Goal: Task Accomplishment & Management: Use online tool/utility

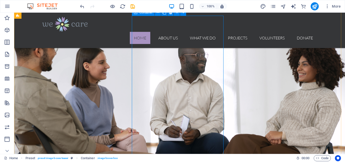
scroll to position [150, 0]
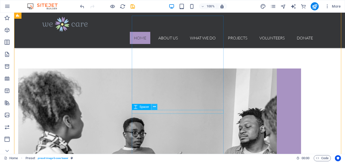
click at [155, 106] on icon at bounding box center [154, 106] width 3 height 5
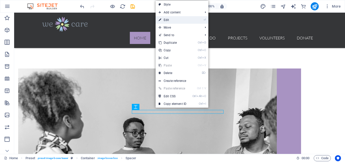
click at [171, 19] on link "⏎ Edit" at bounding box center [172, 20] width 34 height 8
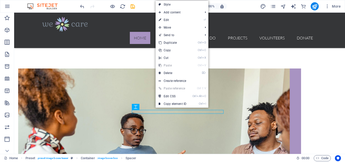
select select "px"
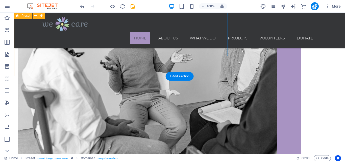
scroll to position [130, 0]
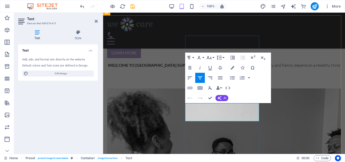
drag, startPoint x: 198, startPoint y: 106, endPoint x: 245, endPoint y: 119, distance: 48.3
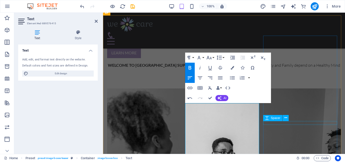
click at [270, 120] on div "Spacer" at bounding box center [272, 118] width 19 height 6
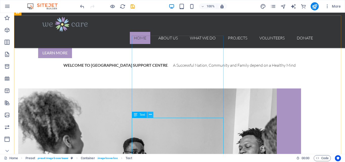
click at [150, 114] on icon at bounding box center [150, 114] width 3 height 5
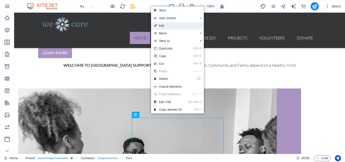
click at [159, 24] on link "⏎ Edit" at bounding box center [168, 26] width 34 height 8
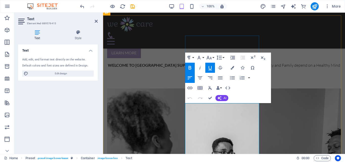
drag, startPoint x: 250, startPoint y: 118, endPoint x: 252, endPoint y: 121, distance: 3.9
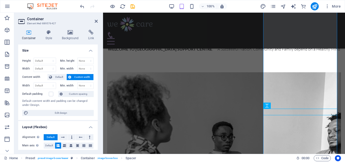
scroll to position [160, 0]
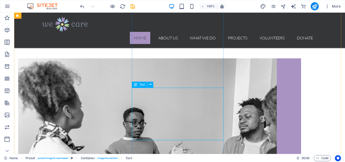
click at [80, 4] on icon "undo" at bounding box center [82, 7] width 6 height 6
click at [82, 4] on icon "undo" at bounding box center [82, 7] width 6 height 6
click at [150, 83] on icon at bounding box center [150, 84] width 3 height 5
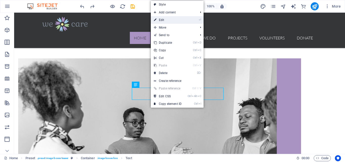
click at [164, 18] on link "⏎ Edit" at bounding box center [168, 20] width 34 height 8
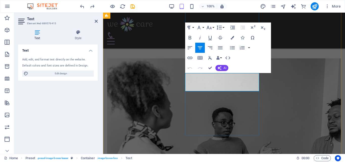
drag, startPoint x: 198, startPoint y: 76, endPoint x: 233, endPoint y: 88, distance: 36.6
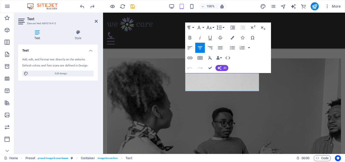
scroll to position [135, 0]
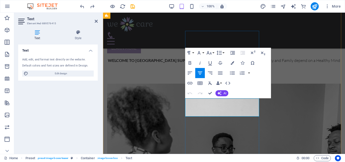
drag, startPoint x: 197, startPoint y: 102, endPoint x: 232, endPoint y: 111, distance: 36.9
drag, startPoint x: 199, startPoint y: 102, endPoint x: 228, endPoint y: 113, distance: 31.1
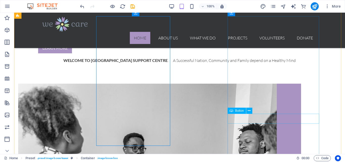
scroll to position [150, 0]
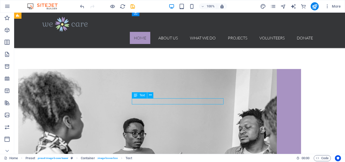
click at [150, 95] on icon at bounding box center [150, 94] width 3 height 5
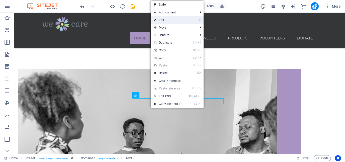
click at [162, 18] on link "⏎ Edit" at bounding box center [168, 20] width 34 height 8
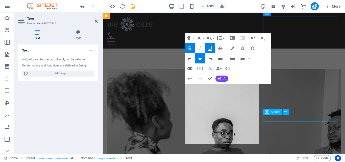
click at [276, 115] on div "Spacer" at bounding box center [277, 112] width 29 height 6
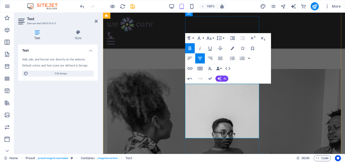
drag, startPoint x: 197, startPoint y: 93, endPoint x: 242, endPoint y: 134, distance: 60.2
click at [189, 56] on icon "button" at bounding box center [190, 58] width 6 height 6
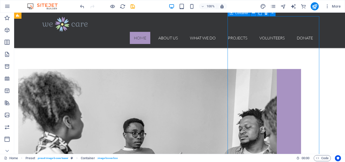
drag, startPoint x: 209, startPoint y: 131, endPoint x: 298, endPoint y: 131, distance: 88.8
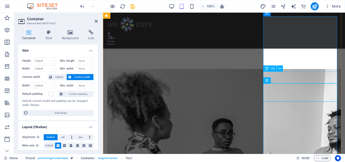
click at [281, 81] on icon at bounding box center [281, 79] width 3 height 5
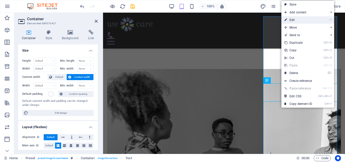
click at [299, 19] on link "⏎ Edit" at bounding box center [298, 20] width 34 height 8
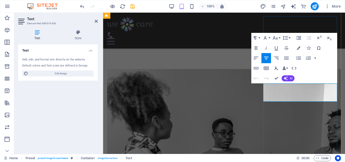
drag, startPoint x: 277, startPoint y: 87, endPoint x: 309, endPoint y: 97, distance: 34.1
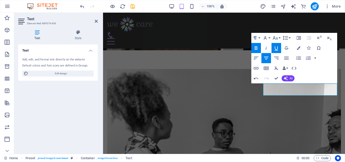
click at [277, 46] on icon "button" at bounding box center [276, 48] width 6 height 6
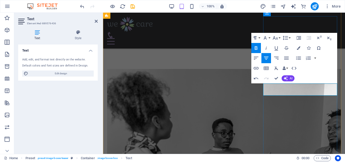
drag, startPoint x: 279, startPoint y: 87, endPoint x: 314, endPoint y: 91, distance: 35.6
click at [276, 49] on icon "button" at bounding box center [276, 48] width 6 height 6
drag, startPoint x: 278, startPoint y: 87, endPoint x: 318, endPoint y: 92, distance: 39.9
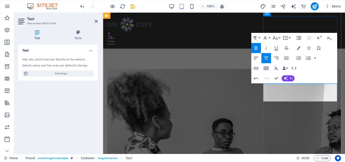
click at [255, 57] on icon "button" at bounding box center [256, 58] width 6 height 6
click at [285, 57] on icon "button" at bounding box center [286, 58] width 6 height 6
click at [285, 58] on icon "button" at bounding box center [286, 58] width 6 height 6
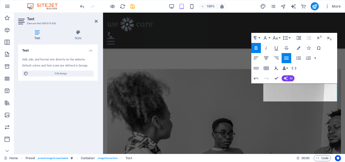
click at [264, 57] on icon "button" at bounding box center [266, 58] width 6 height 6
click at [252, 58] on button "Align Left" at bounding box center [256, 58] width 10 height 10
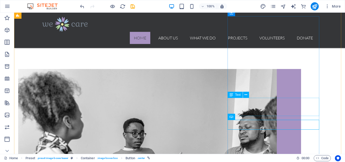
click at [245, 95] on icon at bounding box center [245, 94] width 3 height 5
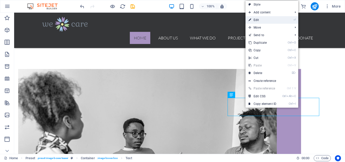
click at [255, 18] on link "⏎ Edit" at bounding box center [262, 20] width 34 height 8
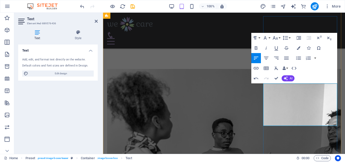
drag, startPoint x: 266, startPoint y: 132, endPoint x: 293, endPoint y: 119, distance: 30.0
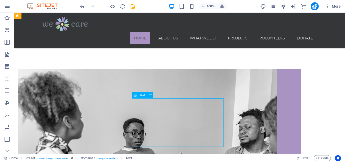
click at [149, 81] on icon at bounding box center [148, 81] width 3 height 5
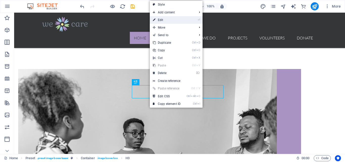
drag, startPoint x: 165, startPoint y: 19, endPoint x: 64, endPoint y: 7, distance: 101.2
click at [165, 19] on link "⏎ Edit" at bounding box center [167, 20] width 34 height 8
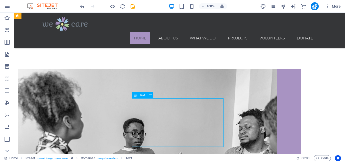
click at [151, 94] on icon at bounding box center [150, 94] width 3 height 5
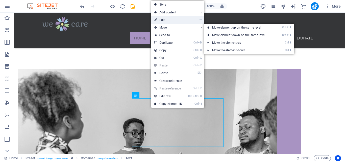
click at [163, 17] on link "⏎ Edit" at bounding box center [168, 20] width 34 height 8
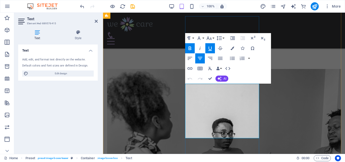
drag, startPoint x: 242, startPoint y: 87, endPoint x: 199, endPoint y: 88, distance: 42.7
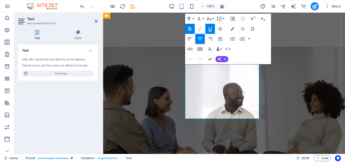
scroll to position [247, 0]
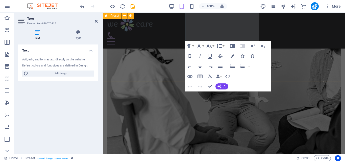
scroll to position [261, 0]
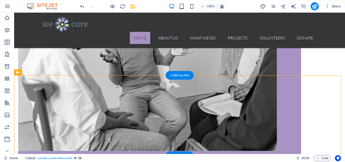
scroll to position [138, 0]
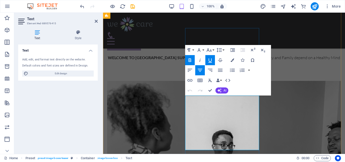
drag, startPoint x: 203, startPoint y: 99, endPoint x: 242, endPoint y: 100, distance: 39.4
click at [210, 60] on icon "button" at bounding box center [210, 60] width 6 height 6
click at [190, 69] on icon "button" at bounding box center [190, 70] width 5 height 3
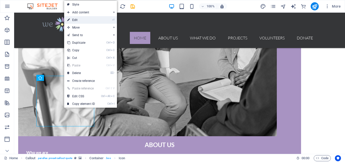
click at [77, 20] on link "⏎ Edit" at bounding box center [81, 20] width 34 height 8
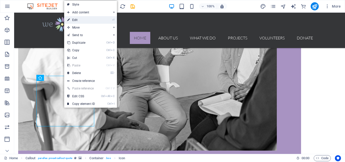
select select "xMidYMid"
select select "px"
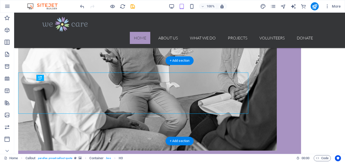
scroll to position [276, 0]
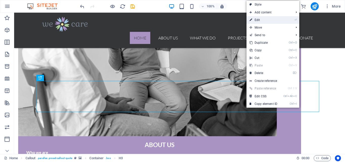
drag, startPoint x: 259, startPoint y: 20, endPoint x: 152, endPoint y: 20, distance: 107.0
click at [259, 20] on link "⏎ Edit" at bounding box center [263, 20] width 34 height 8
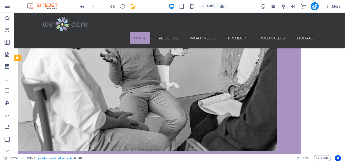
scroll to position [276, 0]
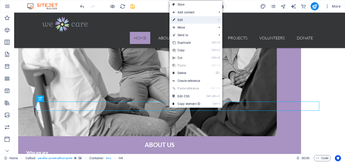
drag, startPoint x: 183, startPoint y: 19, endPoint x: 112, endPoint y: 101, distance: 108.4
click at [183, 19] on link "⏎ Edit" at bounding box center [186, 20] width 34 height 8
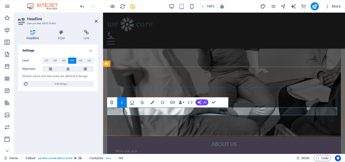
scroll to position [261, 0]
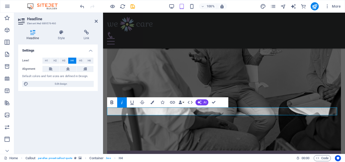
click at [113, 101] on icon "button" at bounding box center [112, 102] width 3 height 4
drag, startPoint x: 280, startPoint y: 111, endPoint x: 157, endPoint y: 112, distance: 123.4
click at [113, 100] on icon "button" at bounding box center [112, 102] width 6 height 6
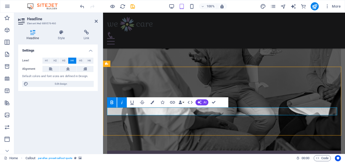
scroll to position [276, 0]
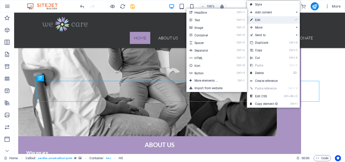
click at [260, 19] on link "⏎ Edit" at bounding box center [264, 20] width 34 height 8
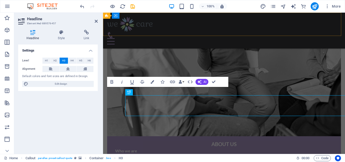
scroll to position [261, 0]
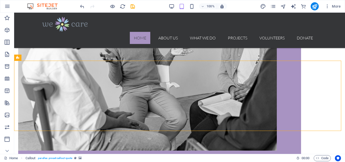
scroll to position [276, 0]
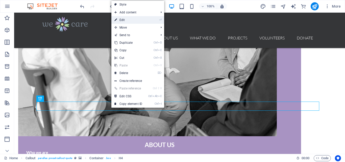
drag, startPoint x: 124, startPoint y: 18, endPoint x: 24, endPoint y: 8, distance: 101.0
click at [124, 18] on link "⏎ Edit" at bounding box center [128, 20] width 34 height 8
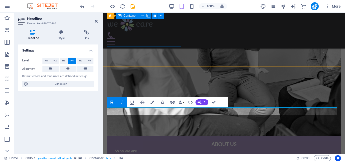
scroll to position [261, 0]
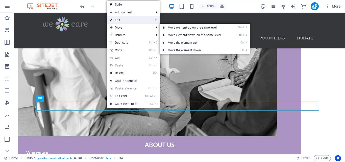
click at [121, 18] on link "⏎ Edit" at bounding box center [124, 20] width 34 height 8
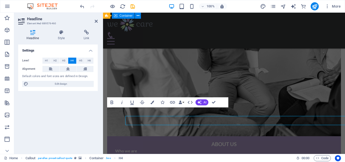
scroll to position [261, 0]
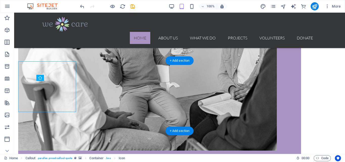
scroll to position [276, 0]
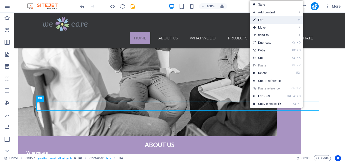
click at [264, 21] on link "⏎ Edit" at bounding box center [267, 20] width 34 height 8
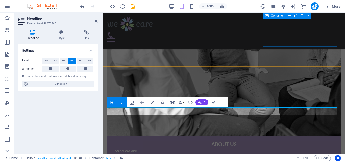
scroll to position [261, 0]
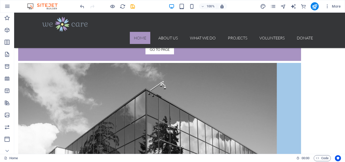
scroll to position [418, 0]
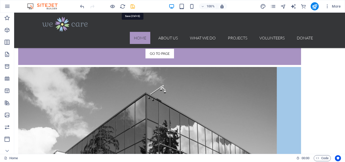
click at [131, 5] on icon "save" at bounding box center [133, 7] width 6 height 6
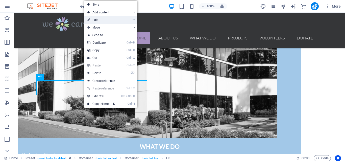
click at [98, 19] on link "⏎ Edit" at bounding box center [101, 20] width 34 height 8
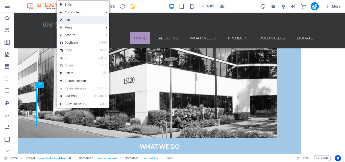
click at [69, 20] on link "⏎ Edit" at bounding box center [74, 20] width 34 height 8
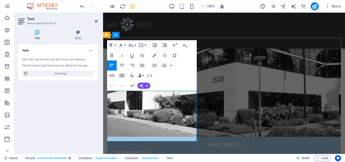
click at [143, 124] on icon "button" at bounding box center [144, 125] width 6 height 6
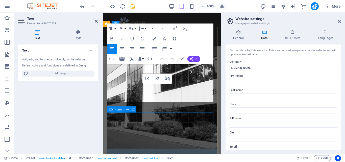
scroll to position [999, 0]
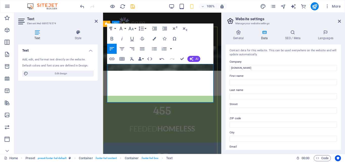
drag, startPoint x: 13, startPoint y: 70, endPoint x: 91, endPoint y: 95, distance: 82.2
click at [91, 95] on div "Text Add, edit, and format text directly on the website. Default colors and fon…" at bounding box center [57, 96] width 79 height 105
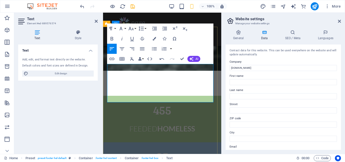
drag, startPoint x: 11, startPoint y: 63, endPoint x: 100, endPoint y: 86, distance: 92.1
click at [100, 86] on div "Text Style Text Add, edit, and format text directly on the website. Default col…" at bounding box center [58, 90] width 88 height 128
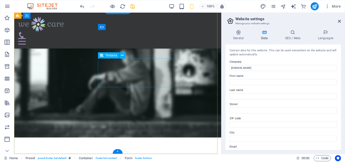
scroll to position [577, 0]
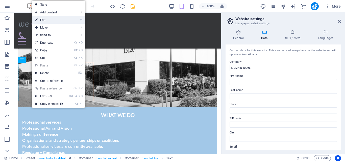
click at [48, 17] on link "⏎ Edit" at bounding box center [49, 20] width 34 height 8
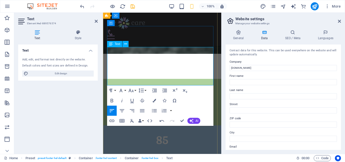
drag, startPoint x: 117, startPoint y: 65, endPoint x: 196, endPoint y: 61, distance: 79.3
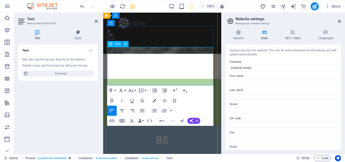
drag, startPoint x: 163, startPoint y: 56, endPoint x: 159, endPoint y: 57, distance: 4.1
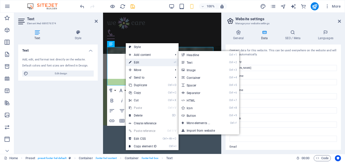
click at [138, 61] on link "⏎ Edit" at bounding box center [143, 63] width 34 height 8
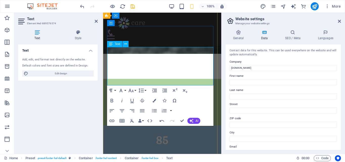
drag, startPoint x: 241, startPoint y: 74, endPoint x: 138, endPoint y: 61, distance: 103.7
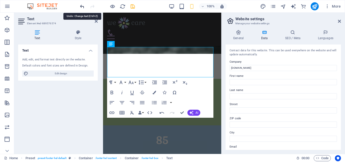
click at [82, 5] on icon "undo" at bounding box center [82, 7] width 6 height 6
click at [68, 116] on div "Text Add, edit, and format text directly on the website. Default colors and fon…" at bounding box center [57, 96] width 79 height 105
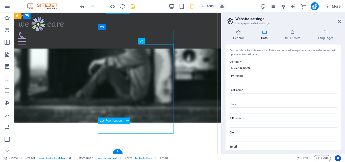
scroll to position [577, 0]
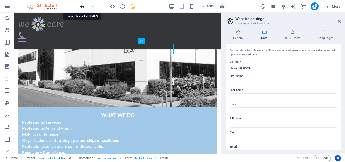
click at [82, 5] on icon "undo" at bounding box center [82, 7] width 6 height 6
click at [90, 5] on icon "redo" at bounding box center [92, 7] width 6 height 6
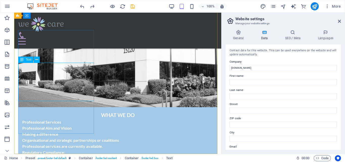
click at [22, 60] on icon at bounding box center [22, 60] width 4 height 6
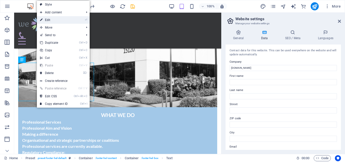
click at [48, 18] on link "⏎ Edit" at bounding box center [54, 20] width 34 height 8
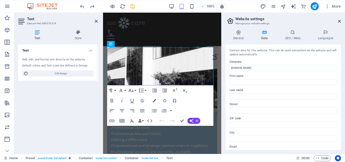
scroll to position [1016, 0]
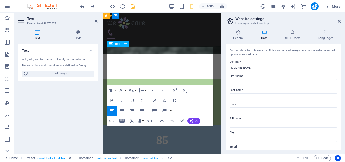
drag, startPoint x: 114, startPoint y: 66, endPoint x: 142, endPoint y: 68, distance: 28.6
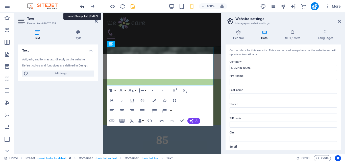
click at [81, 6] on icon "undo" at bounding box center [82, 7] width 6 height 6
click at [82, 6] on icon "undo" at bounding box center [82, 7] width 6 height 6
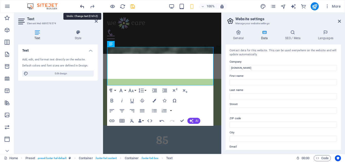
click at [82, 6] on icon "undo" at bounding box center [82, 7] width 6 height 6
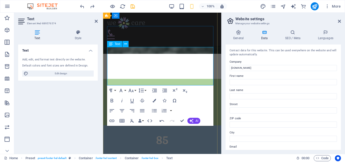
click at [92, 5] on icon "redo" at bounding box center [92, 7] width 6 height 6
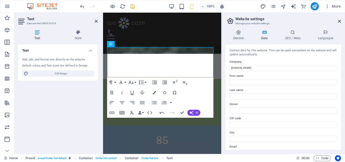
click at [92, 5] on div at bounding box center [107, 6] width 57 height 8
click at [82, 6] on icon "undo" at bounding box center [82, 7] width 6 height 6
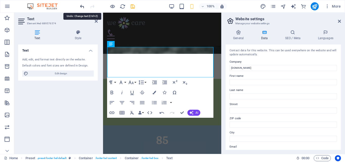
click at [82, 6] on icon "undo" at bounding box center [82, 7] width 6 height 6
click at [81, 5] on icon "undo" at bounding box center [82, 7] width 6 height 6
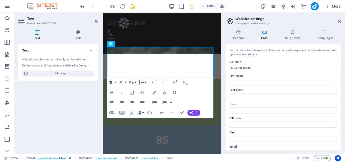
click at [71, 116] on div "Text Add, edit, and format text directly on the website. Default colors and fon…" at bounding box center [57, 96] width 79 height 105
click at [288, 101] on div "Contact data for this website. This can be used everywhere on the website and w…" at bounding box center [282, 96] width 115 height 105
click at [71, 18] on h2 "Text" at bounding box center [62, 19] width 71 height 5
click at [82, 135] on div "Text Add, edit, and format text directly on the website. Default colors and fon…" at bounding box center [57, 96] width 79 height 105
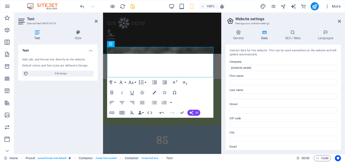
click at [82, 134] on div "Text Add, edit, and format text directly on the website. Default colors and fon…" at bounding box center [57, 96] width 79 height 105
drag, startPoint x: 186, startPoint y: 30, endPoint x: 276, endPoint y: 30, distance: 89.3
click at [221, 30] on div "Home About us What we do Projects Volunteers Donate" at bounding box center [162, 29] width 118 height 33
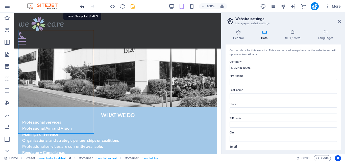
click at [81, 5] on icon "undo" at bounding box center [82, 7] width 6 height 6
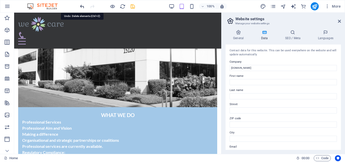
click at [82, 5] on icon "undo" at bounding box center [82, 7] width 6 height 6
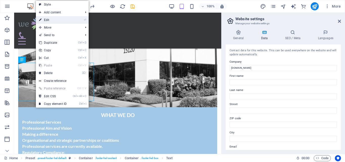
click at [49, 19] on link "⏎ Edit" at bounding box center [53, 20] width 34 height 8
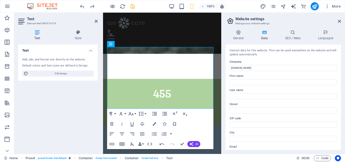
click at [83, 86] on div "Text Add, edit, and format text directly on the website. Default colors and fon…" at bounding box center [57, 96] width 79 height 105
drag, startPoint x: 112, startPoint y: 65, endPoint x: 120, endPoint y: 88, distance: 24.3
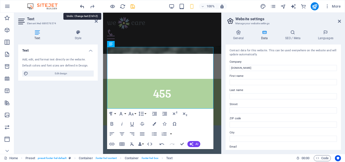
click at [79, 5] on icon "undo" at bounding box center [82, 7] width 6 height 6
click at [84, 7] on icon "undo" at bounding box center [82, 7] width 6 height 6
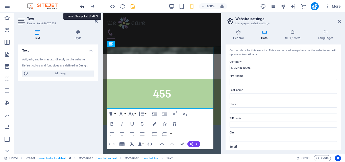
click at [84, 7] on icon "undo" at bounding box center [82, 7] width 6 height 6
click at [91, 5] on icon "redo" at bounding box center [92, 7] width 6 height 6
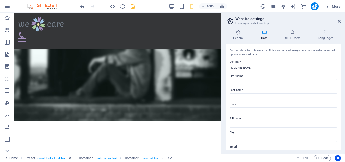
scroll to position [577, 0]
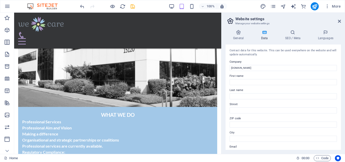
click at [92, 5] on div at bounding box center [107, 6] width 57 height 8
click at [82, 8] on icon "undo" at bounding box center [82, 7] width 6 height 6
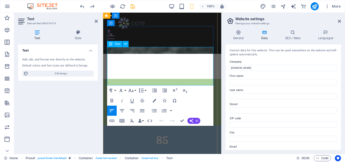
click at [37, 33] on icon at bounding box center [37, 32] width 38 height 5
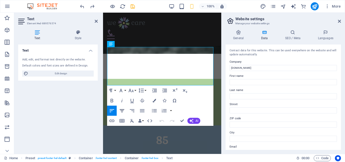
click at [122, 110] on icon "button" at bounding box center [122, 110] width 5 height 3
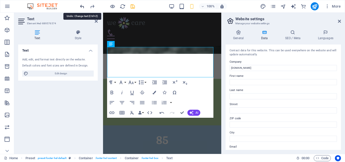
click at [82, 5] on icon "undo" at bounding box center [82, 7] width 6 height 6
click at [82, 7] on icon "undo" at bounding box center [82, 7] width 6 height 6
click at [83, 6] on icon "undo" at bounding box center [82, 7] width 6 height 6
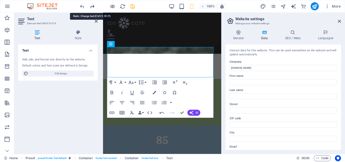
click at [92, 6] on icon "redo" at bounding box center [92, 7] width 6 height 6
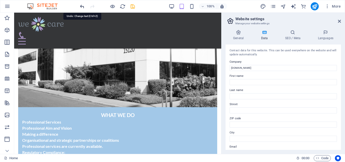
click at [82, 5] on icon "undo" at bounding box center [82, 7] width 6 height 6
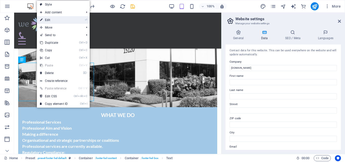
click at [48, 20] on link "⏎ Edit" at bounding box center [54, 20] width 34 height 8
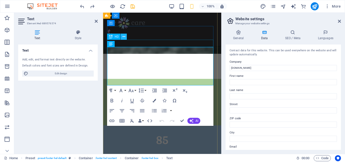
click at [124, 36] on icon at bounding box center [123, 36] width 3 height 5
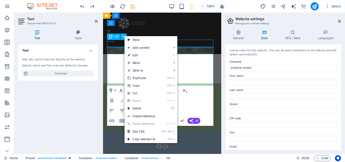
scroll to position [577, 0]
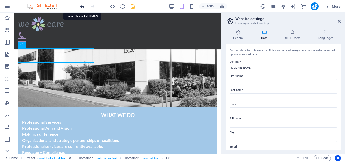
click at [81, 7] on icon "undo" at bounding box center [82, 7] width 6 height 6
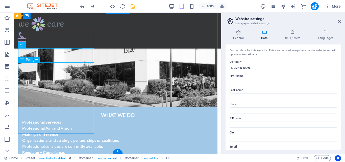
drag, startPoint x: 23, startPoint y: 81, endPoint x: 86, endPoint y: 70, distance: 63.8
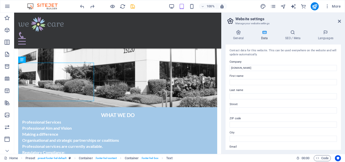
click at [263, 37] on h4 "Data" at bounding box center [265, 35] width 24 height 11
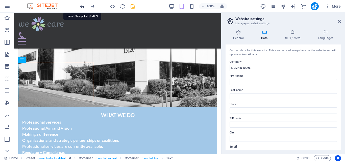
click at [83, 6] on icon "undo" at bounding box center [82, 7] width 6 height 6
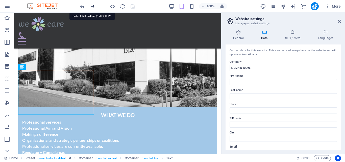
click at [93, 7] on icon "redo" at bounding box center [92, 7] width 6 height 6
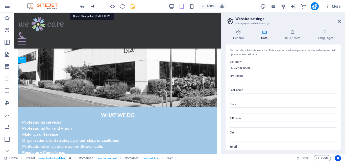
click at [93, 7] on icon "redo" at bounding box center [92, 7] width 6 height 6
click at [93, 7] on div at bounding box center [107, 6] width 57 height 8
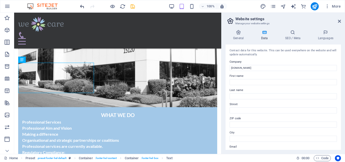
click at [83, 6] on icon "undo" at bounding box center [82, 7] width 6 height 6
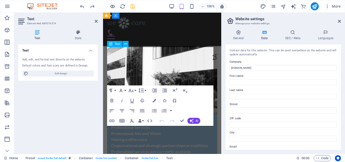
scroll to position [1016, 0]
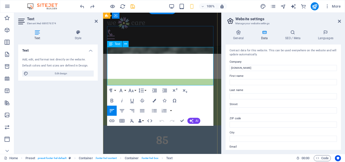
click at [78, 32] on icon at bounding box center [77, 32] width 39 height 5
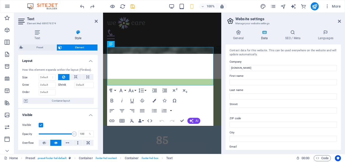
click at [78, 32] on icon at bounding box center [77, 32] width 39 height 5
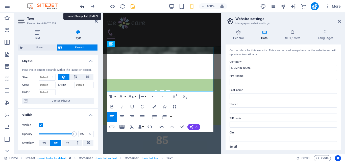
click at [81, 6] on icon "undo" at bounding box center [82, 7] width 6 height 6
click at [81, 5] on icon "undo" at bounding box center [82, 7] width 6 height 6
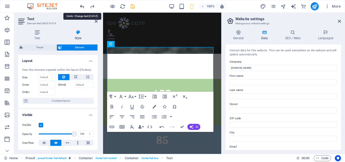
click at [81, 5] on icon "undo" at bounding box center [82, 7] width 6 height 6
click at [91, 6] on icon "redo" at bounding box center [92, 7] width 6 height 6
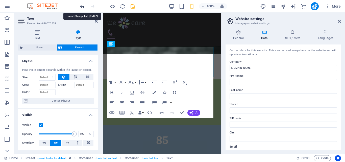
click at [82, 4] on icon "undo" at bounding box center [82, 7] width 6 height 6
click at [81, 5] on icon "undo" at bounding box center [82, 7] width 6 height 6
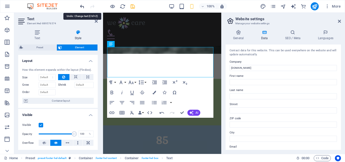
click at [81, 5] on icon "undo" at bounding box center [82, 7] width 6 height 6
click at [82, 5] on icon "undo" at bounding box center [82, 7] width 6 height 6
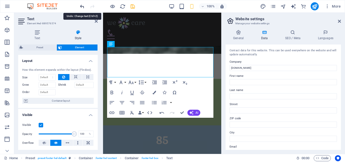
click at [81, 5] on icon "undo" at bounding box center [82, 7] width 6 height 6
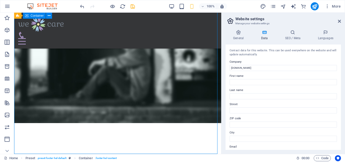
scroll to position [577, 0]
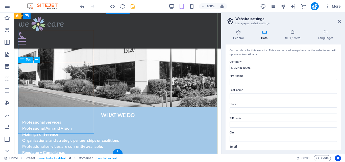
drag, startPoint x: 44, startPoint y: 109, endPoint x: 45, endPoint y: 105, distance: 3.2
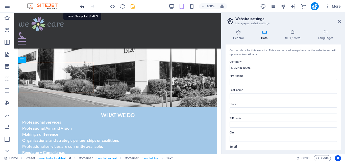
click at [82, 6] on icon "undo" at bounding box center [82, 7] width 6 height 6
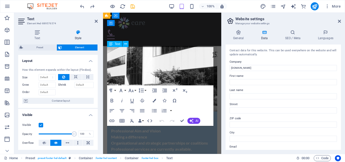
scroll to position [1016, 0]
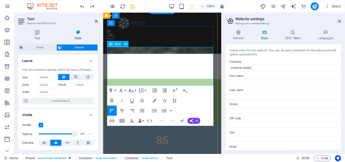
click at [98, 91] on div "Text Style Text Add, edit, and format text directly on the website. Default col…" at bounding box center [58, 90] width 88 height 128
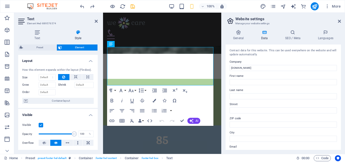
drag, startPoint x: 98, startPoint y: 95, endPoint x: 98, endPoint y: 100, distance: 5.8
click at [98, 100] on div "Text Style Text Add, edit, and format text directly on the website. Default col…" at bounding box center [58, 90] width 88 height 128
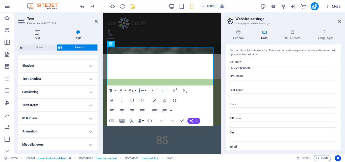
scroll to position [118, 0]
click at [96, 154] on div "Home Preset . preset-footer-hel-default Container . footer-hel-content Containe…" at bounding box center [172, 158] width 345 height 8
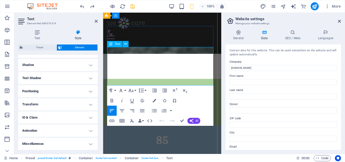
click at [125, 43] on icon at bounding box center [125, 43] width 3 height 5
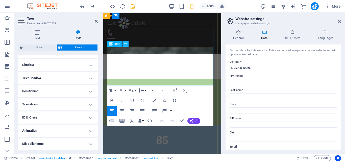
click at [125, 43] on icon at bounding box center [125, 43] width 3 height 5
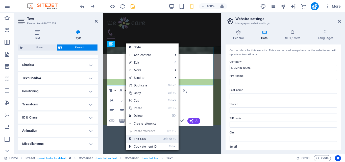
click at [141, 139] on link "Ctrl Alt C Edit CSS" at bounding box center [143, 139] width 34 height 8
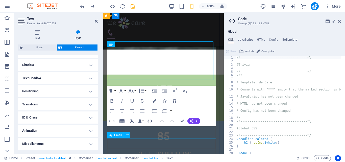
scroll to position [1021, 0]
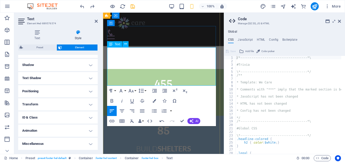
drag, startPoint x: 16, startPoint y: 45, endPoint x: 99, endPoint y: 36, distance: 83.6
click at [99, 36] on div "Text Style Text Add, edit, and format text directly on the website. Default col…" at bounding box center [58, 90] width 88 height 128
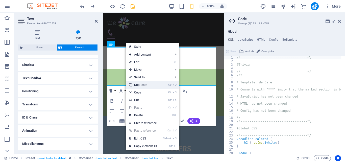
click at [142, 83] on link "Ctrl D Duplicate" at bounding box center [143, 85] width 34 height 8
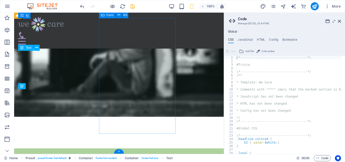
scroll to position [590, 0]
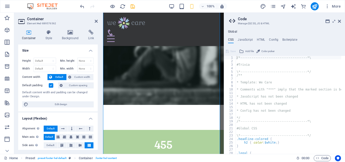
scroll to position [837, 0]
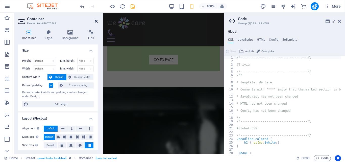
click at [95, 21] on icon at bounding box center [96, 21] width 3 height 4
click at [184, 29] on div at bounding box center [163, 35] width 113 height 13
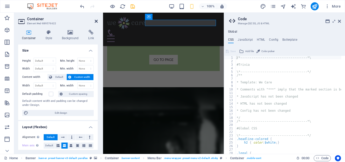
click at [95, 21] on icon at bounding box center [96, 21] width 3 height 4
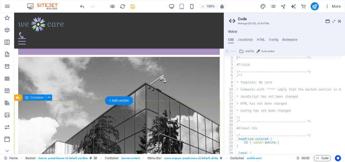
scroll to position [556, 0]
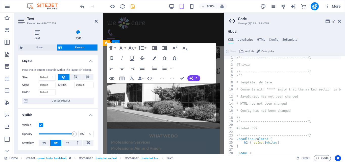
scroll to position [985, 0]
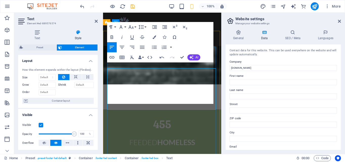
scroll to position [1000, 0]
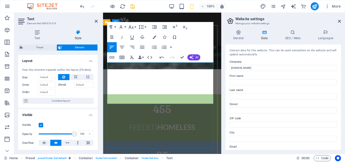
drag, startPoint x: 120, startPoint y: 65, endPoint x: 217, endPoint y: 89, distance: 100.0
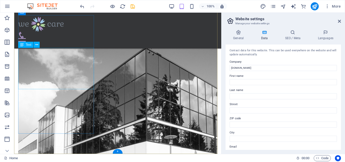
scroll to position [592, 0]
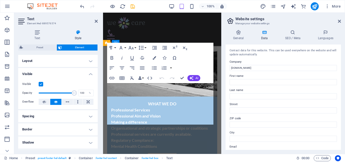
scroll to position [979, 0]
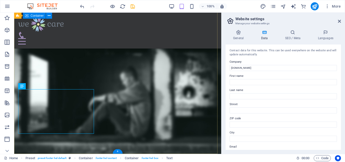
scroll to position [592, 0]
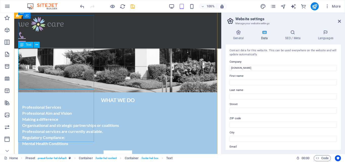
scroll to position [589, 0]
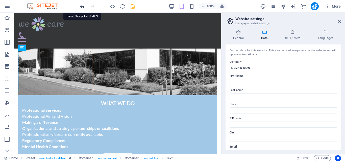
click at [81, 7] on icon "undo" at bounding box center [82, 7] width 6 height 6
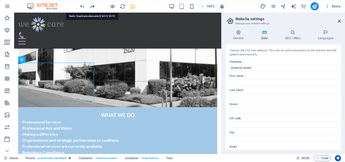
click at [92, 5] on icon "redo" at bounding box center [92, 7] width 6 height 6
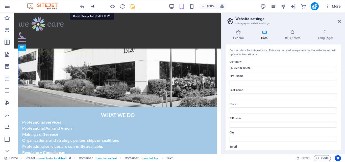
scroll to position [589, 0]
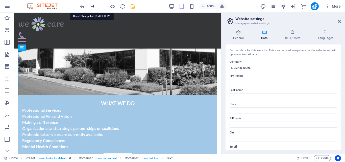
click at [92, 6] on icon "redo" at bounding box center [92, 7] width 6 height 6
click at [92, 6] on div at bounding box center [107, 6] width 57 height 8
click at [83, 7] on icon "undo" at bounding box center [82, 7] width 6 height 6
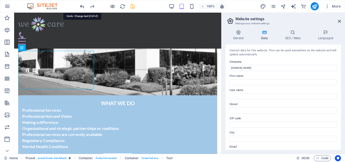
click at [83, 7] on icon "undo" at bounding box center [82, 7] width 6 height 6
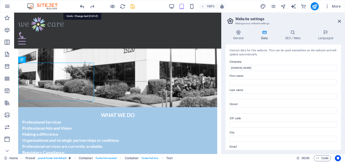
click at [83, 7] on icon "undo" at bounding box center [82, 7] width 6 height 6
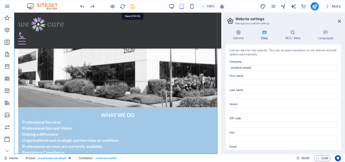
click at [132, 6] on icon "save" at bounding box center [133, 7] width 6 height 6
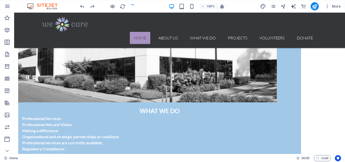
scroll to position [550, 0]
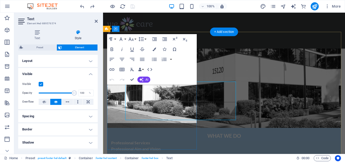
scroll to position [547, 0]
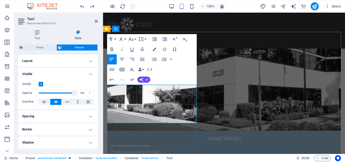
click at [171, 28] on div "Home About us What we do Projects Volunteers Donate" at bounding box center [224, 31] width 242 height 36
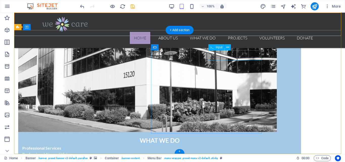
scroll to position [550, 0]
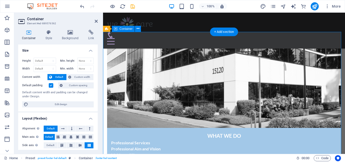
scroll to position [547, 0]
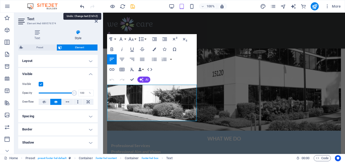
click at [81, 7] on icon "undo" at bounding box center [82, 7] width 6 height 6
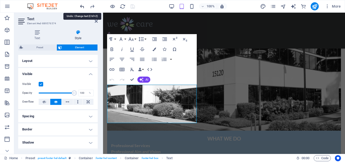
click at [81, 7] on icon "undo" at bounding box center [82, 7] width 6 height 6
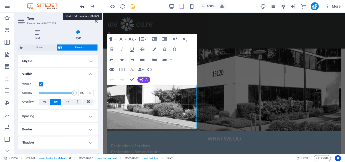
click at [81, 7] on icon "undo" at bounding box center [82, 7] width 6 height 6
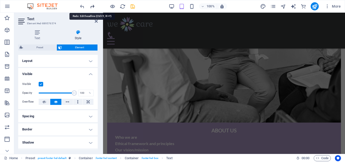
click at [92, 6] on icon "redo" at bounding box center [92, 7] width 6 height 6
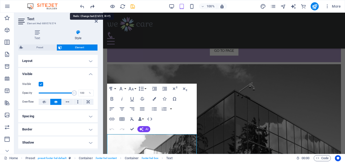
scroll to position [542, 0]
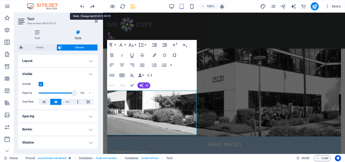
click at [92, 6] on icon "redo" at bounding box center [92, 7] width 6 height 6
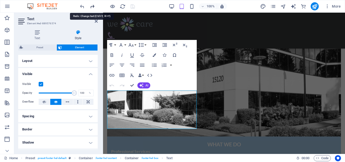
click at [92, 6] on icon "redo" at bounding box center [92, 7] width 6 height 6
click at [92, 6] on div at bounding box center [107, 6] width 57 height 8
click at [184, 44] on icon "button" at bounding box center [185, 46] width 4 height 4
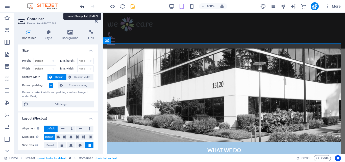
click at [83, 5] on icon "undo" at bounding box center [82, 7] width 6 height 6
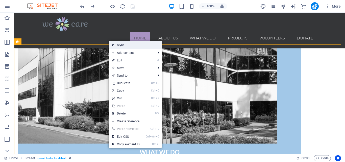
click at [121, 44] on link "Style" at bounding box center [135, 45] width 53 height 8
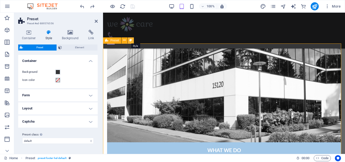
click at [130, 39] on icon at bounding box center [130, 40] width 3 height 5
click at [30, 37] on h4 "Container" at bounding box center [29, 35] width 23 height 11
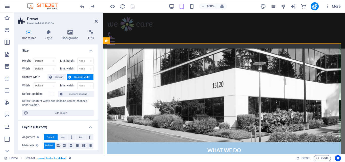
click at [30, 37] on h4 "Container" at bounding box center [29, 35] width 23 height 11
click at [67, 33] on icon at bounding box center [70, 32] width 24 height 5
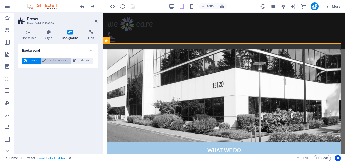
click at [61, 59] on span "Color / Gradient" at bounding box center [58, 61] width 22 height 6
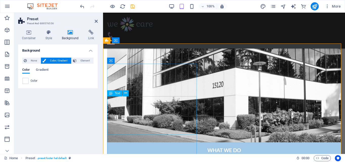
drag, startPoint x: 115, startPoint y: 115, endPoint x: 129, endPoint y: 120, distance: 15.7
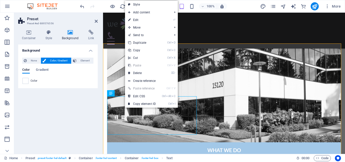
click at [98, 99] on div "Container Style Background Link Size Height Default px rem % vh vw Min. height …" at bounding box center [58, 90] width 88 height 128
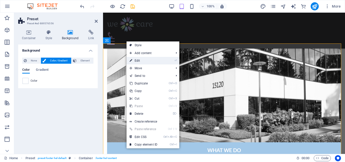
click at [139, 60] on link "⏎ Edit" at bounding box center [143, 61] width 34 height 8
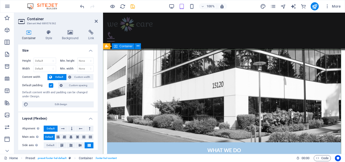
scroll to position [530, 0]
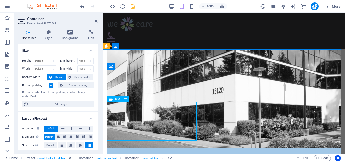
drag, startPoint x: 151, startPoint y: 105, endPoint x: 162, endPoint y: 105, distance: 11.1
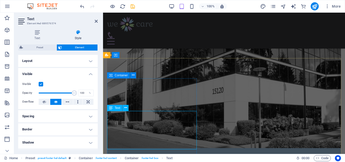
scroll to position [521, 0]
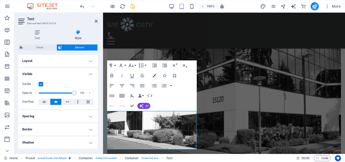
click at [41, 84] on label at bounding box center [41, 84] width 5 height 5
click at [0, 0] on input "Visible" at bounding box center [0, 0] width 0 height 0
click at [40, 84] on label at bounding box center [41, 84] width 5 height 5
click at [0, 0] on input "Visible" at bounding box center [0, 0] width 0 height 0
click at [40, 84] on label at bounding box center [41, 84] width 5 height 5
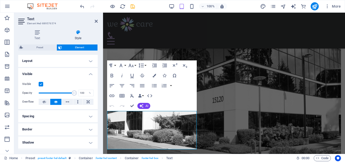
click at [0, 0] on input "Visible" at bounding box center [0, 0] width 0 height 0
click at [40, 84] on label at bounding box center [41, 84] width 5 height 5
click at [0, 0] on input "Visible" at bounding box center [0, 0] width 0 height 0
click at [40, 84] on label at bounding box center [41, 84] width 5 height 5
click at [0, 0] on input "Visible" at bounding box center [0, 0] width 0 height 0
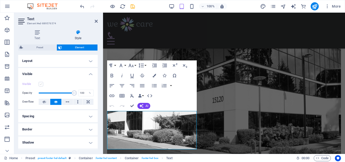
click at [40, 84] on label at bounding box center [41, 84] width 5 height 5
click at [0, 0] on input "Visible" at bounding box center [0, 0] width 0 height 0
click at [40, 84] on label at bounding box center [41, 84] width 5 height 5
click at [0, 0] on input "Visible" at bounding box center [0, 0] width 0 height 0
click at [40, 84] on label at bounding box center [41, 84] width 5 height 5
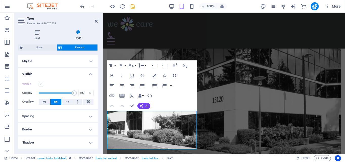
click at [0, 0] on input "Visible" at bounding box center [0, 0] width 0 height 0
click at [40, 84] on label at bounding box center [41, 84] width 5 height 5
click at [0, 0] on input "Visible" at bounding box center [0, 0] width 0 height 0
click at [40, 84] on label at bounding box center [41, 84] width 5 height 5
click at [0, 0] on input "Visible" at bounding box center [0, 0] width 0 height 0
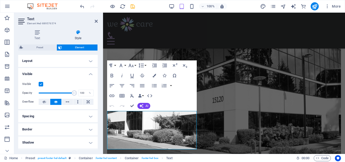
click at [40, 84] on label at bounding box center [41, 84] width 5 height 5
click at [0, 0] on input "Visible" at bounding box center [0, 0] width 0 height 0
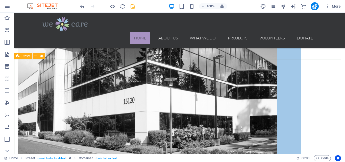
click at [19, 57] on icon at bounding box center [17, 56] width 3 height 6
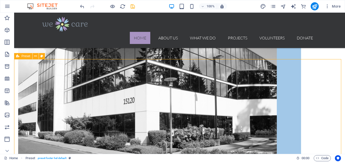
click at [21, 56] on div "Preset" at bounding box center [23, 56] width 18 height 6
click at [27, 56] on span "Preset" at bounding box center [25, 56] width 9 height 3
click at [35, 55] on icon at bounding box center [35, 56] width 3 height 5
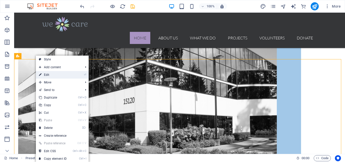
click at [47, 74] on link "⏎ Edit" at bounding box center [53, 75] width 34 height 8
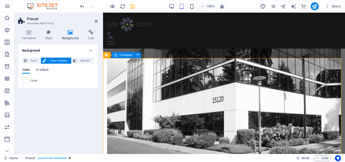
click at [125, 55] on span "Container" at bounding box center [125, 55] width 13 height 3
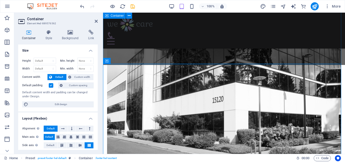
scroll to position [515, 0]
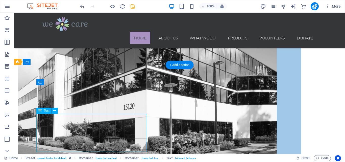
drag, startPoint x: 61, startPoint y: 115, endPoint x: 42, endPoint y: 69, distance: 49.5
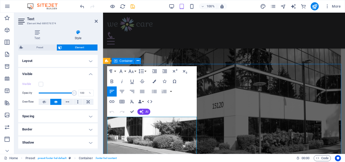
drag, startPoint x: 324, startPoint y: 70, endPoint x: 321, endPoint y: 67, distance: 4.3
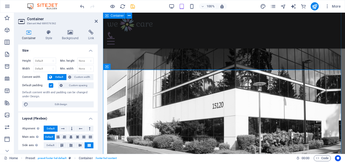
scroll to position [510, 0]
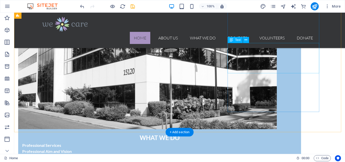
scroll to position [180, 0]
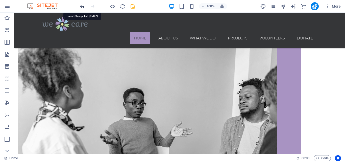
click at [83, 4] on icon "undo" at bounding box center [82, 7] width 6 height 6
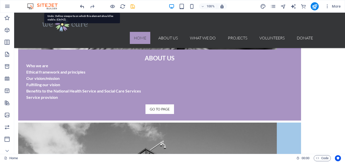
click at [83, 4] on icon "undo" at bounding box center [82, 7] width 6 height 6
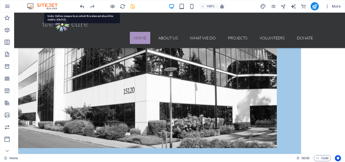
scroll to position [550, 0]
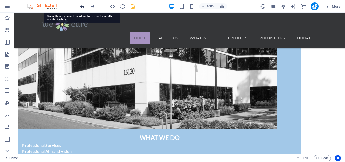
click at [83, 4] on icon "undo" at bounding box center [82, 7] width 6 height 6
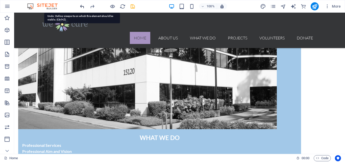
click at [83, 4] on icon "undo" at bounding box center [82, 7] width 6 height 6
click at [82, 5] on icon "undo" at bounding box center [82, 7] width 6 height 6
click at [82, 6] on icon "undo" at bounding box center [82, 7] width 6 height 6
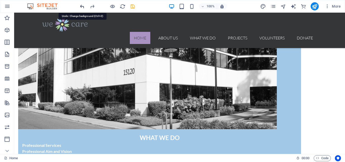
click at [82, 6] on icon "undo" at bounding box center [82, 7] width 6 height 6
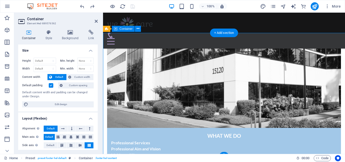
scroll to position [547, 0]
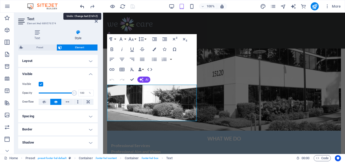
click at [81, 6] on icon "undo" at bounding box center [82, 7] width 6 height 6
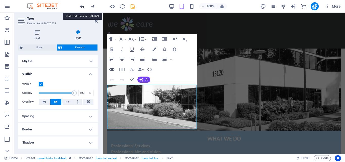
click at [81, 6] on icon "undo" at bounding box center [82, 7] width 6 height 6
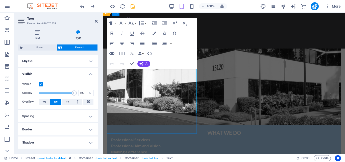
scroll to position [563, 0]
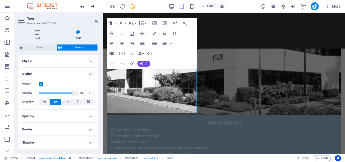
click at [92, 5] on icon "redo" at bounding box center [92, 7] width 6 height 6
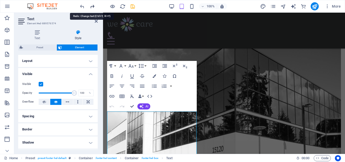
scroll to position [542, 0]
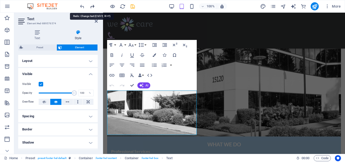
click at [92, 5] on icon "redo" at bounding box center [92, 7] width 6 height 6
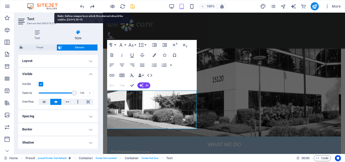
click at [92, 5] on icon "redo" at bounding box center [92, 7] width 6 height 6
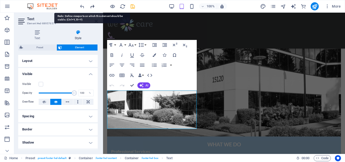
click at [92, 5] on icon "redo" at bounding box center [92, 7] width 6 height 6
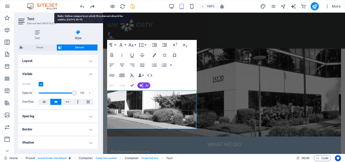
click at [92, 5] on icon "redo" at bounding box center [92, 7] width 6 height 6
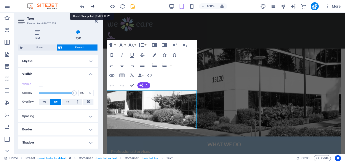
click at [91, 5] on icon "redo" at bounding box center [92, 7] width 6 height 6
click at [82, 6] on icon "undo" at bounding box center [82, 7] width 6 height 6
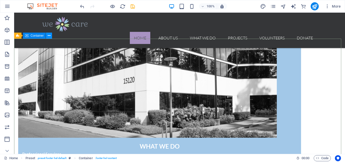
click at [49, 35] on icon at bounding box center [49, 35] width 3 height 5
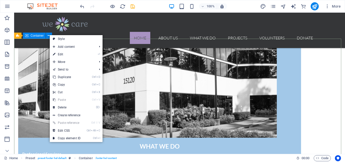
click at [32, 36] on span "Container" at bounding box center [37, 35] width 13 height 3
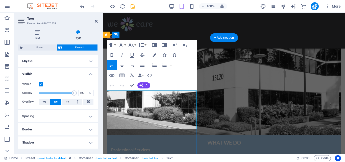
scroll to position [999, 0]
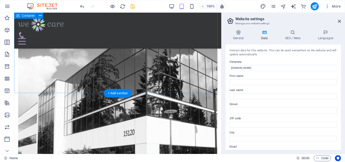
scroll to position [370, 0]
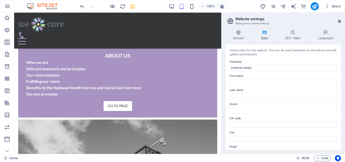
click at [339, 21] on icon at bounding box center [339, 21] width 3 height 4
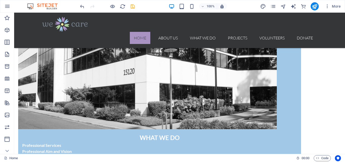
scroll to position [427, 0]
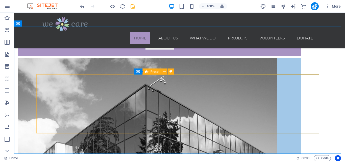
click at [156, 71] on span "Preset" at bounding box center [154, 71] width 9 height 3
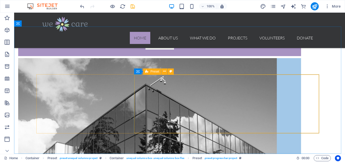
click at [155, 71] on span "Preset" at bounding box center [154, 71] width 9 height 3
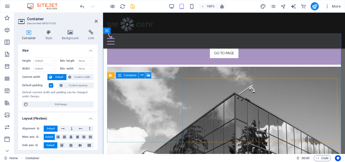
scroll to position [540, 0]
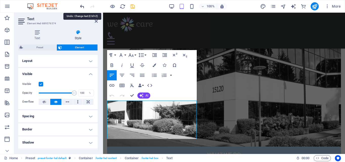
click at [81, 5] on icon "undo" at bounding box center [82, 7] width 6 height 6
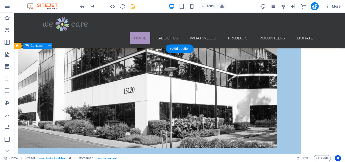
scroll to position [550, 0]
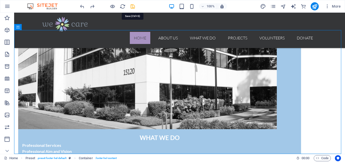
click at [132, 6] on icon "save" at bounding box center [133, 7] width 6 height 6
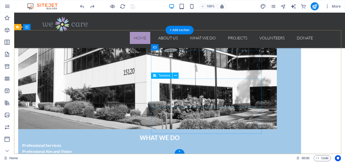
scroll to position [427, 0]
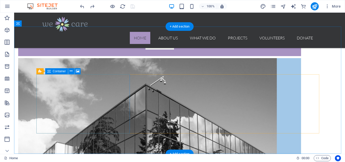
select select "px"
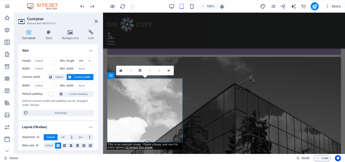
scroll to position [417, 0]
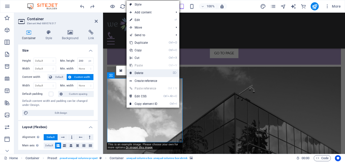
click at [140, 72] on link "⌦ Delete" at bounding box center [143, 73] width 34 height 8
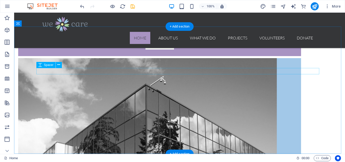
select select "px"
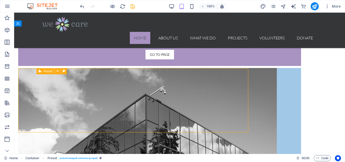
scroll to position [427, 0]
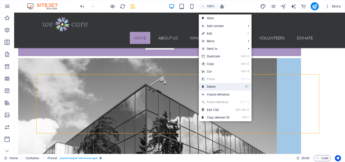
click at [211, 86] on link "⌦ Delete" at bounding box center [216, 87] width 34 height 8
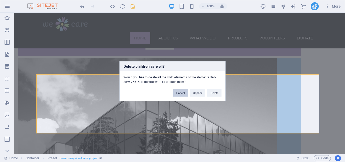
click at [179, 92] on button "Cancel" at bounding box center [180, 93] width 15 height 8
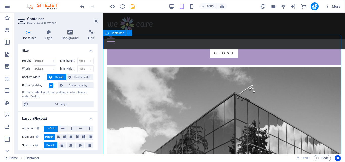
scroll to position [414, 0]
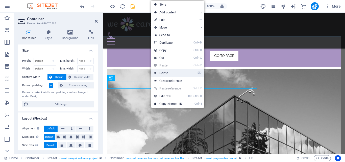
click at [162, 71] on link "⌦ Delete" at bounding box center [168, 73] width 34 height 8
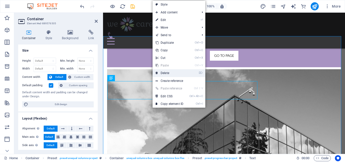
click at [162, 72] on link "⌦ Delete" at bounding box center [169, 73] width 34 height 8
drag, startPoint x: 265, startPoint y: 84, endPoint x: 162, endPoint y: 72, distance: 103.7
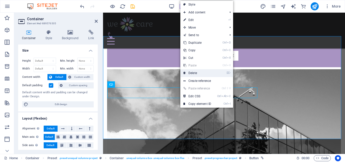
click at [192, 72] on link "⌦ Delete" at bounding box center [197, 73] width 34 height 8
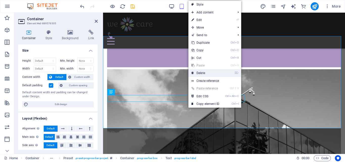
click at [200, 73] on link "⌦ Delete" at bounding box center [205, 73] width 34 height 8
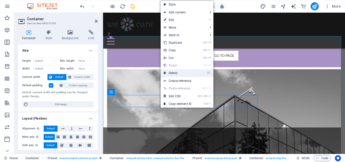
click at [176, 72] on link "⌦ Delete" at bounding box center [178, 73] width 34 height 8
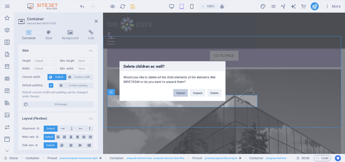
click at [180, 92] on button "Cancel" at bounding box center [180, 93] width 15 height 8
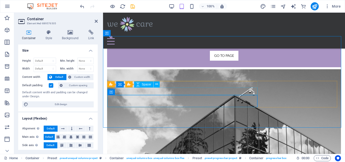
drag, startPoint x: 283, startPoint y: 104, endPoint x: 180, endPoint y: 92, distance: 103.7
select select "px"
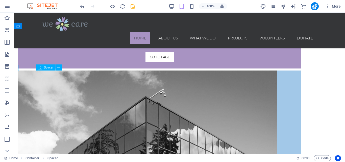
scroll to position [424, 0]
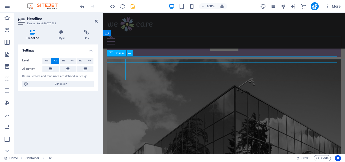
scroll to position [414, 0]
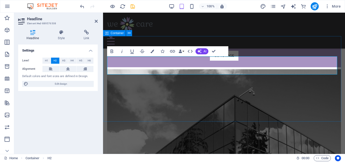
drag, startPoint x: 252, startPoint y: 61, endPoint x: 236, endPoint y: 37, distance: 29.3
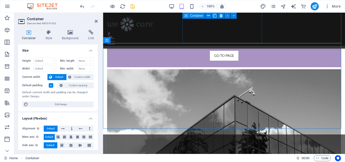
scroll to position [407, 0]
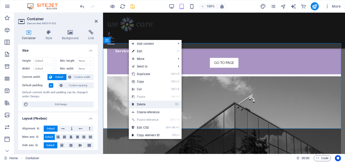
click at [142, 103] on link "⌦ Delete" at bounding box center [146, 104] width 34 height 8
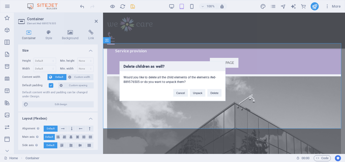
click at [142, 103] on div "Delete children as well? Would you like to delete all the child elements of the…" at bounding box center [172, 81] width 345 height 162
click at [215, 92] on button "Delete" at bounding box center [214, 93] width 14 height 8
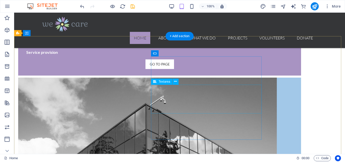
scroll to position [417, 0]
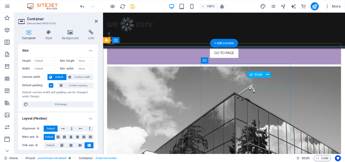
scroll to position [407, 0]
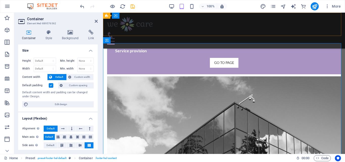
click at [230, 32] on div at bounding box center [224, 38] width 234 height 13
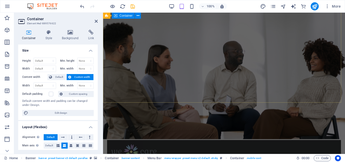
scroll to position [0, 0]
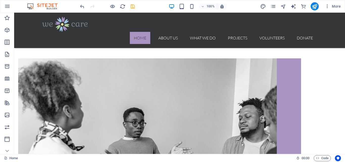
scroll to position [161, 0]
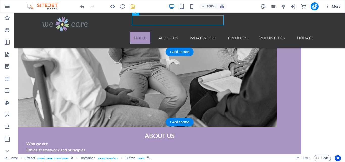
scroll to position [408, 0]
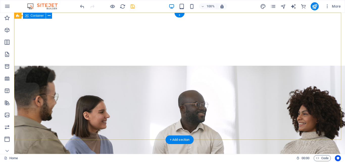
scroll to position [123, 0]
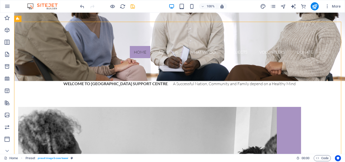
scroll to position [116, 0]
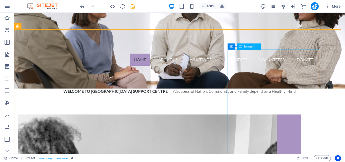
click at [248, 48] on span "Image" at bounding box center [248, 46] width 8 height 3
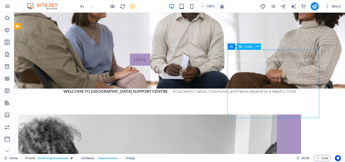
click at [248, 47] on span "Image" at bounding box center [248, 46] width 8 height 3
click at [241, 48] on icon at bounding box center [240, 46] width 4 height 6
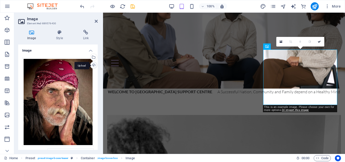
click at [92, 64] on div "Upload" at bounding box center [93, 66] width 8 height 8
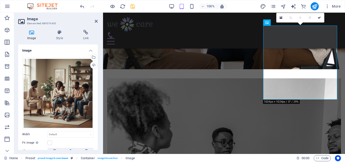
scroll to position [144, 0]
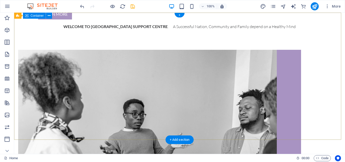
scroll to position [0, 0]
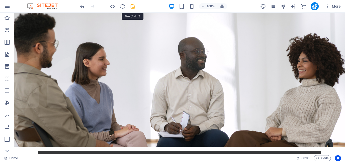
click at [131, 5] on icon "save" at bounding box center [133, 7] width 6 height 6
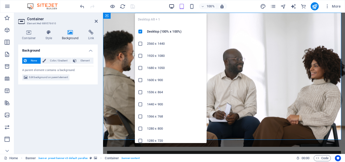
click at [171, 7] on icon "button" at bounding box center [172, 7] width 6 height 6
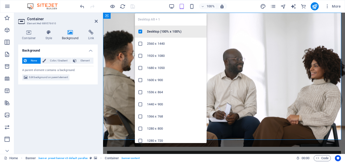
click at [161, 30] on h6 "Desktop (100% x 100%)" at bounding box center [175, 32] width 57 height 6
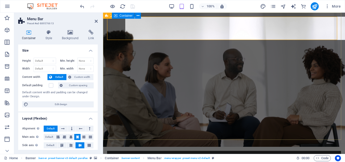
drag, startPoint x: 278, startPoint y: 70, endPoint x: 189, endPoint y: 70, distance: 88.8
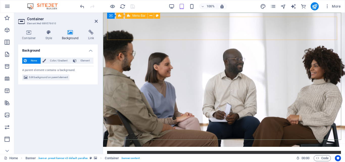
drag, startPoint x: 312, startPoint y: 18, endPoint x: 419, endPoint y: 19, distance: 107.5
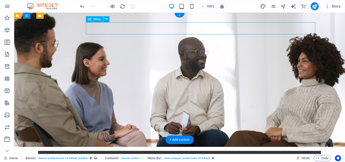
drag, startPoint x: 168, startPoint y: 27, endPoint x: 79, endPoint y: 27, distance: 88.8
click at [14, 13] on div at bounding box center [14, 13] width 0 height 0
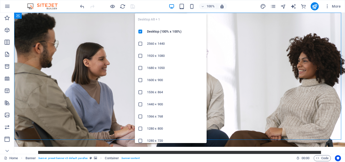
click at [171, 6] on icon "button" at bounding box center [172, 7] width 6 height 6
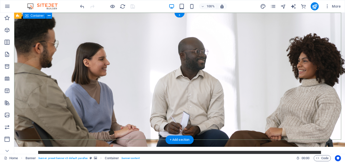
drag, startPoint x: 221, startPoint y: 51, endPoint x: 131, endPoint y: 52, distance: 89.3
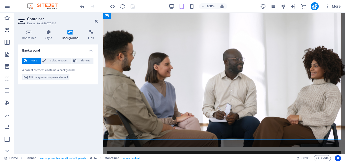
click at [7, 27] on icon "Elements" at bounding box center [7, 30] width 6 height 6
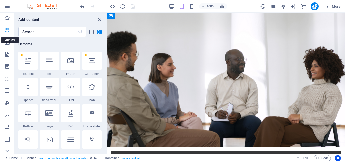
scroll to position [54, 0]
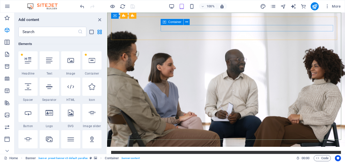
click at [178, 23] on span "Container" at bounding box center [174, 21] width 13 height 3
click at [174, 22] on span "Container" at bounding box center [174, 21] width 13 height 3
click at [162, 23] on div "Container" at bounding box center [172, 22] width 23 height 6
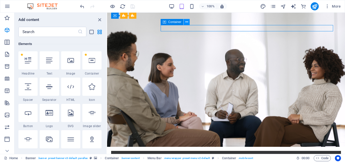
click at [186, 22] on icon at bounding box center [186, 21] width 3 height 5
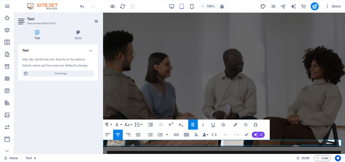
drag, startPoint x: 206, startPoint y: 142, endPoint x: 326, endPoint y: 139, distance: 120.4
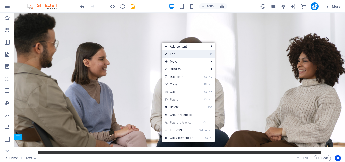
click at [175, 53] on link "⏎ Edit" at bounding box center [179, 54] width 34 height 8
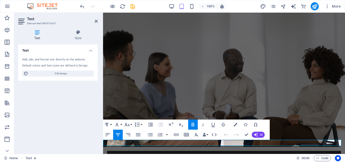
drag, startPoint x: 205, startPoint y: 143, endPoint x: 294, endPoint y: 145, distance: 88.6
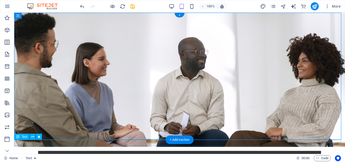
drag, startPoint x: 326, startPoint y: 142, endPoint x: 268, endPoint y: 147, distance: 58.5
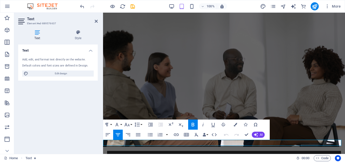
click at [193, 124] on icon "button" at bounding box center [193, 124] width 6 height 6
drag, startPoint x: 206, startPoint y: 143, endPoint x: 224, endPoint y: 143, distance: 17.7
click at [191, 122] on icon "button" at bounding box center [193, 124] width 6 height 6
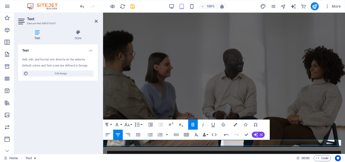
drag, startPoint x: 227, startPoint y: 142, endPoint x: 332, endPoint y: 143, distance: 104.2
click at [193, 123] on icon "button" at bounding box center [193, 125] width 3 height 4
drag, startPoint x: 295, startPoint y: 58, endPoint x: 383, endPoint y: 57, distance: 88.3
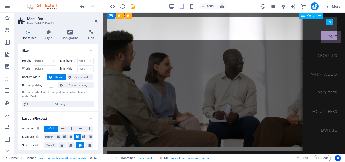
click at [323, 55] on nav "Home About us What we do Projects Volunteers Donate" at bounding box center [324, 83] width 42 height 141
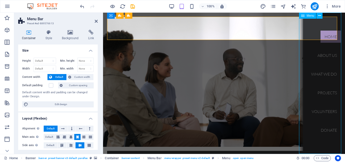
click at [321, 57] on nav "Home About us What we do Projects Volunteers Donate" at bounding box center [324, 83] width 42 height 141
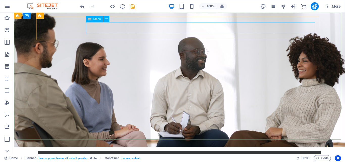
click at [97, 20] on span "Menu" at bounding box center [97, 19] width 8 height 3
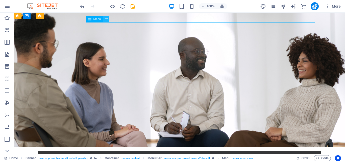
click at [105, 18] on icon at bounding box center [106, 18] width 3 height 5
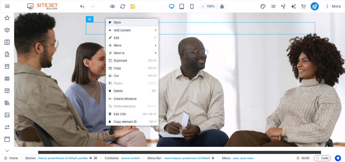
click at [116, 22] on link "Style" at bounding box center [132, 23] width 53 height 8
select select "rem"
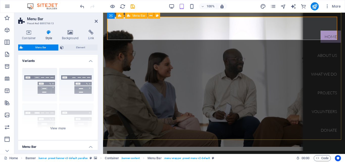
click at [137, 16] on span "Menu Bar" at bounding box center [138, 15] width 13 height 3
click at [132, 15] on icon at bounding box center [131, 15] width 3 height 5
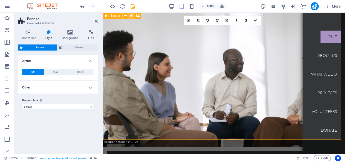
click at [132, 15] on icon at bounding box center [131, 15] width 3 height 5
click at [280, 151] on div "Home About us What we do Projects Volunteers Donate" at bounding box center [224, 166] width 234 height 30
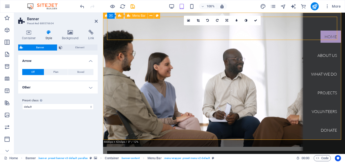
click at [276, 151] on div "Home About us What we do Projects Volunteers Donate" at bounding box center [224, 166] width 234 height 30
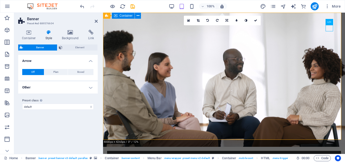
drag, startPoint x: 194, startPoint y: 56, endPoint x: 282, endPoint y: 59, distance: 88.4
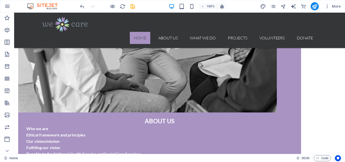
scroll to position [325, 0]
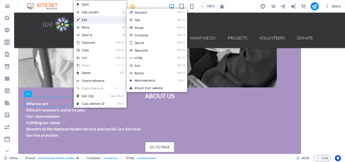
click at [89, 17] on link "⏎ Edit" at bounding box center [91, 20] width 34 height 8
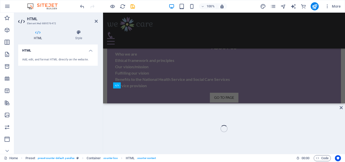
scroll to position [279, 0]
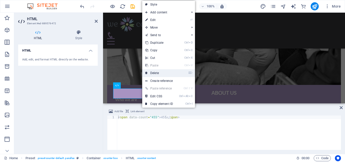
click at [154, 72] on link "⌦ Delete" at bounding box center [159, 73] width 34 height 8
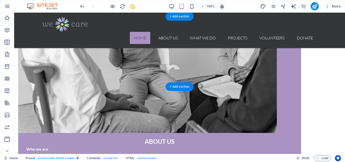
scroll to position [325, 0]
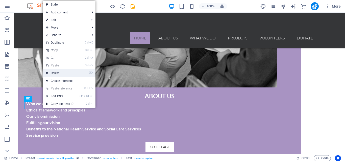
click at [56, 73] on link "⌦ Delete" at bounding box center [60, 73] width 34 height 8
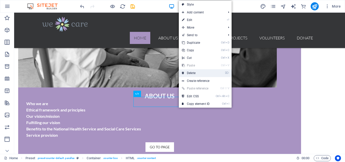
click at [197, 72] on link "⌦ Delete" at bounding box center [196, 73] width 34 height 8
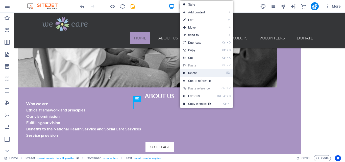
click at [194, 73] on link "⌦ Delete" at bounding box center [197, 73] width 34 height 8
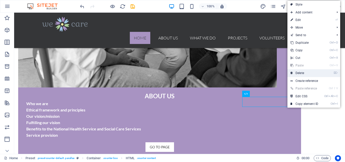
click at [300, 72] on link "⌦ Delete" at bounding box center [304, 73] width 34 height 8
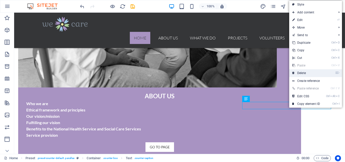
click at [300, 72] on link "⌦ Delete" at bounding box center [306, 73] width 34 height 8
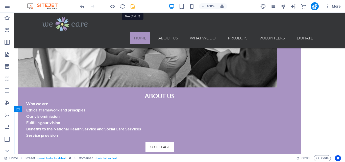
click at [132, 4] on icon "save" at bounding box center [133, 7] width 6 height 6
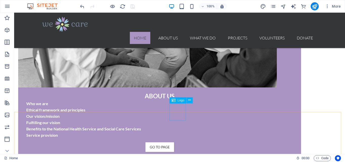
click at [182, 102] on div "Logo" at bounding box center [177, 100] width 17 height 6
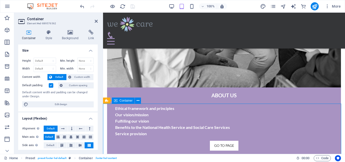
drag, startPoint x: 222, startPoint y: 108, endPoint x: 232, endPoint y: 109, distance: 9.4
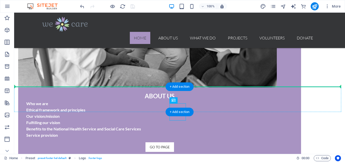
drag, startPoint x: 133, startPoint y: 97, endPoint x: 226, endPoint y: 88, distance: 93.8
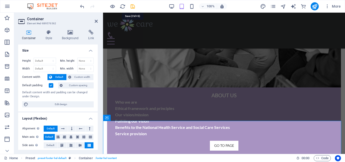
click at [130, 5] on icon "save" at bounding box center [133, 7] width 6 height 6
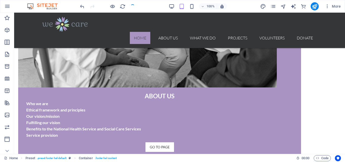
click at [130, 5] on div at bounding box center [107, 6] width 57 height 8
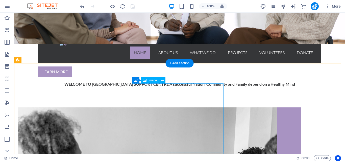
scroll to position [0, 0]
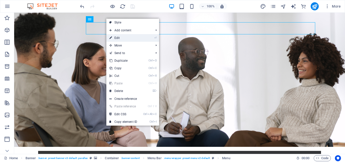
click at [117, 37] on link "⏎ Edit" at bounding box center [123, 38] width 34 height 8
select select "rem"
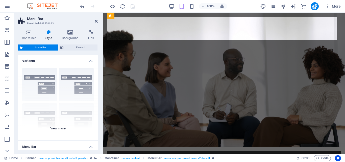
click at [60, 126] on div "Border Centered Default Fixed Loki Trigger Wide XXL" at bounding box center [57, 102] width 79 height 76
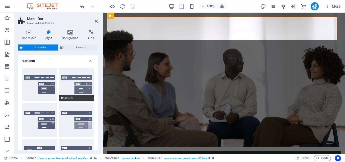
click at [79, 82] on button "Centered" at bounding box center [76, 84] width 35 height 33
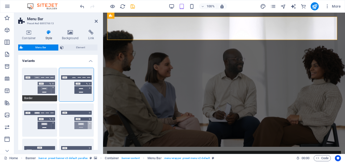
click at [39, 82] on button "Border" at bounding box center [39, 84] width 35 height 33
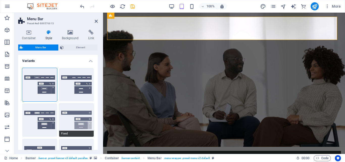
click at [76, 117] on button "Fixed" at bounding box center [76, 119] width 35 height 33
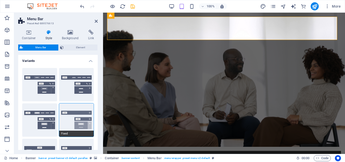
scroll to position [83, 0]
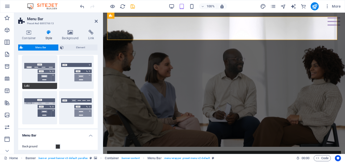
click at [40, 68] on button "Loki" at bounding box center [39, 72] width 35 height 33
select select "DISABLED_OPTION_VALUE"
type input "2"
type input "1"
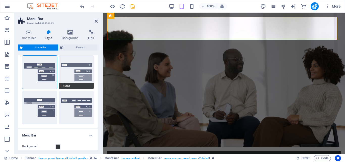
click at [77, 68] on button "Trigger" at bounding box center [76, 72] width 35 height 33
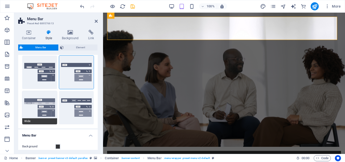
click at [44, 105] on button "Wide" at bounding box center [39, 107] width 35 height 33
type input "2"
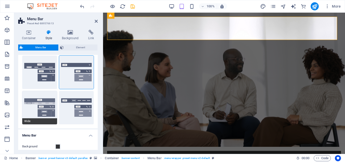
type input "2"
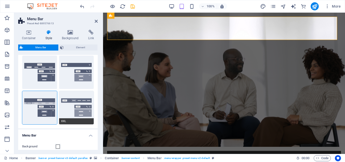
click at [84, 104] on button "XXL" at bounding box center [76, 107] width 35 height 33
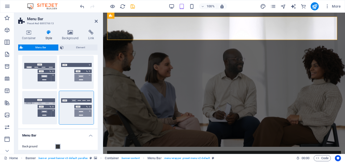
click at [58, 144] on button "Background" at bounding box center [58, 147] width 6 height 6
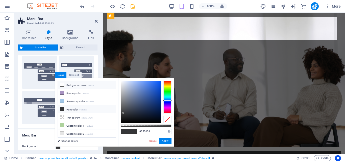
click at [61, 84] on icon at bounding box center [62, 85] width 4 height 4
type input "#ffffff"
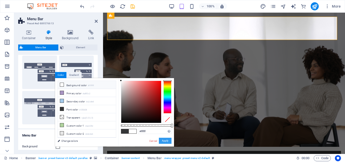
click at [166, 139] on button "Apply" at bounding box center [165, 141] width 13 height 6
drag, startPoint x: 269, startPoint y: 152, endPoint x: 166, endPoint y: 139, distance: 103.7
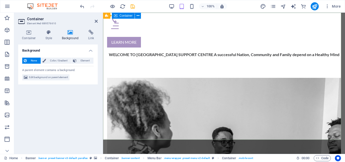
scroll to position [0, 0]
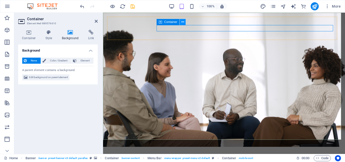
click at [183, 22] on icon at bounding box center [182, 21] width 3 height 5
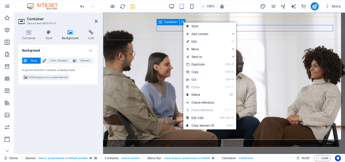
click at [183, 22] on icon at bounding box center [182, 21] width 3 height 5
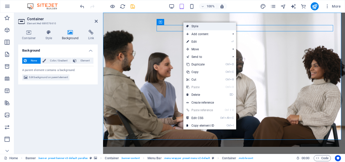
click at [194, 25] on link "Style" at bounding box center [209, 26] width 53 height 8
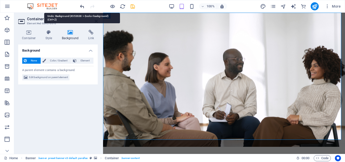
click at [82, 5] on icon "undo" at bounding box center [82, 7] width 6 height 6
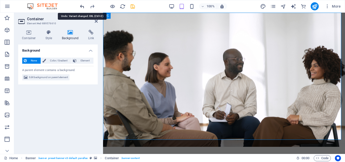
click at [81, 5] on icon "undo" at bounding box center [82, 7] width 6 height 6
click at [81, 6] on icon "undo" at bounding box center [82, 7] width 6 height 6
click at [81, 7] on icon "undo" at bounding box center [82, 7] width 6 height 6
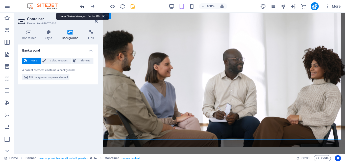
click at [81, 7] on icon "undo" at bounding box center [82, 7] width 6 height 6
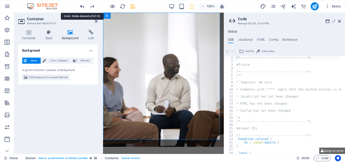
click at [82, 6] on icon "undo" at bounding box center [82, 7] width 6 height 6
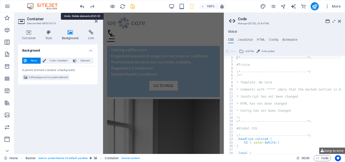
scroll to position [731, 0]
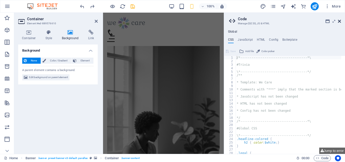
click at [340, 21] on icon at bounding box center [339, 21] width 3 height 4
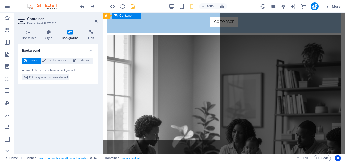
scroll to position [0, 0]
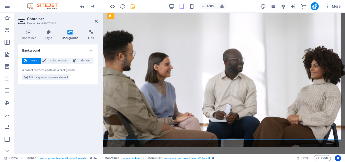
click at [69, 31] on icon at bounding box center [70, 32] width 24 height 5
click at [70, 31] on icon at bounding box center [70, 32] width 24 height 5
click at [68, 35] on h4 "Background" at bounding box center [71, 35] width 26 height 11
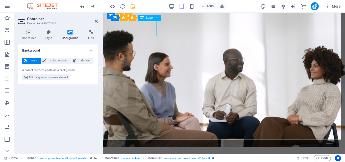
click at [131, 155] on div at bounding box center [224, 162] width 226 height 15
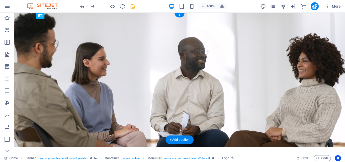
drag, startPoint x: 43, startPoint y: 30, endPoint x: 143, endPoint y: 32, distance: 100.2
click at [143, 155] on nav "Home About us What we do Projects Volunteers Donate" at bounding box center [179, 160] width 275 height 11
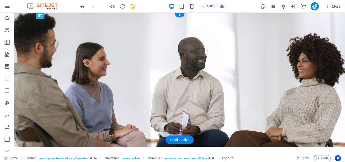
drag, startPoint x: 289, startPoint y: 30, endPoint x: 50, endPoint y: 29, distance: 239.2
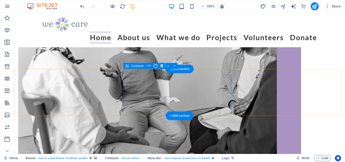
scroll to position [370, 0]
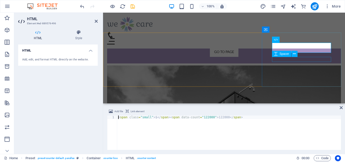
scroll to position [325, 0]
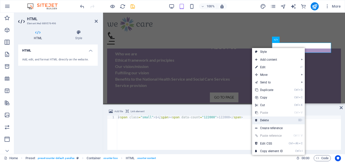
click at [267, 119] on link "⌦ Delete" at bounding box center [269, 120] width 34 height 8
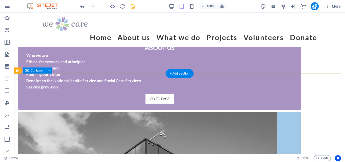
scroll to position [370, 0]
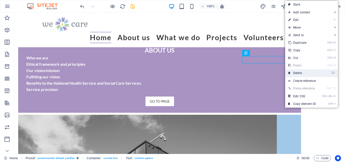
click at [300, 72] on link "⌦ Delete" at bounding box center [302, 73] width 34 height 8
drag, startPoint x: 314, startPoint y: 85, endPoint x: 300, endPoint y: 72, distance: 18.9
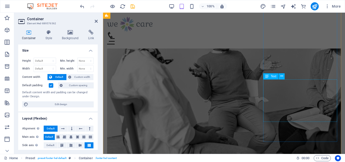
scroll to position [123, 0]
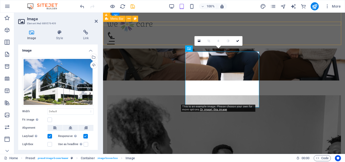
scroll to position [0, 0]
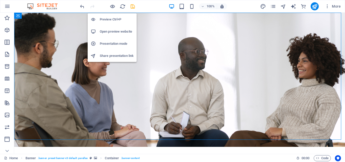
click at [108, 18] on h6 "Preview Ctrl+P" at bounding box center [117, 19] width 34 height 6
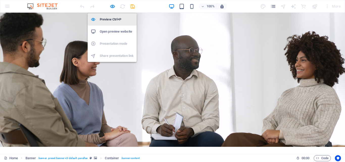
click at [108, 18] on h6 "Preview Ctrl+P" at bounding box center [117, 19] width 34 height 6
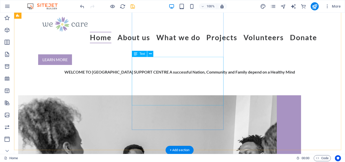
scroll to position [247, 0]
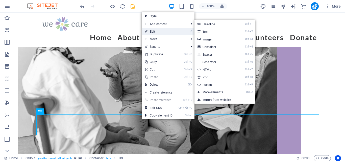
click at [156, 31] on link "⏎ Edit" at bounding box center [159, 32] width 34 height 8
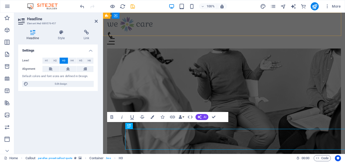
scroll to position [232, 0]
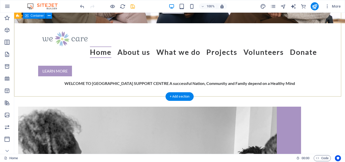
scroll to position [0, 0]
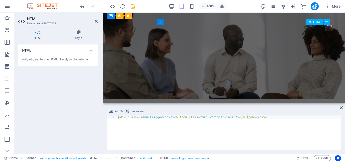
click at [330, 128] on div at bounding box center [224, 131] width 226 height 6
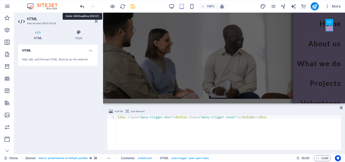
click at [82, 5] on icon "undo" at bounding box center [82, 7] width 6 height 6
click at [76, 32] on icon at bounding box center [79, 32] width 38 height 5
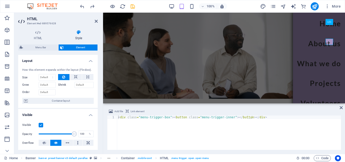
click at [76, 32] on icon at bounding box center [79, 32] width 38 height 5
click at [59, 99] on span "Container layout" at bounding box center [60, 101] width 63 height 6
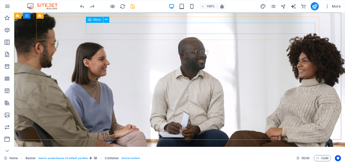
click at [90, 21] on icon at bounding box center [90, 20] width 4 height 6
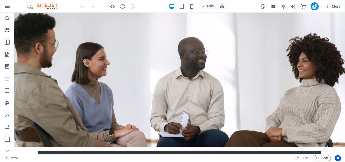
click at [6, 28] on icon "Elements" at bounding box center [7, 30] width 6 height 6
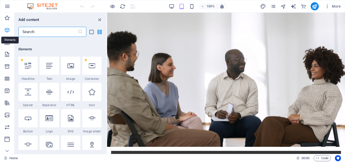
scroll to position [54, 0]
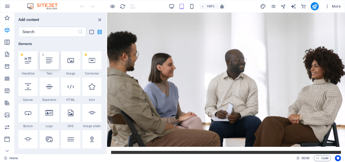
click at [48, 62] on icon at bounding box center [49, 60] width 7 height 7
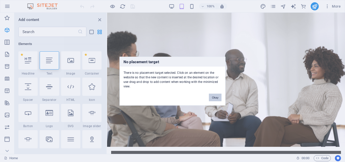
click at [217, 98] on button "Okay" at bounding box center [215, 97] width 13 height 8
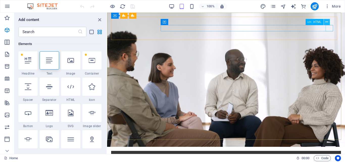
click at [327, 20] on icon at bounding box center [326, 21] width 3 height 5
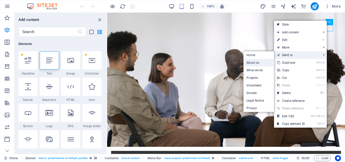
click at [254, 62] on link "About us" at bounding box center [258, 63] width 31 height 8
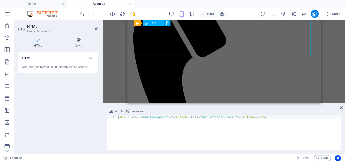
scroll to position [0, 0]
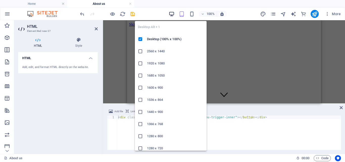
click at [172, 13] on icon "button" at bounding box center [172, 14] width 6 height 6
click at [170, 14] on icon "button" at bounding box center [172, 14] width 6 height 6
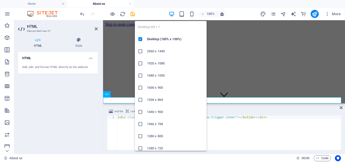
scroll to position [1205, 0]
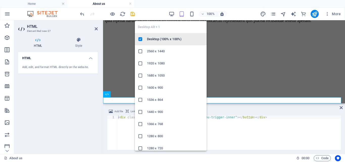
click at [151, 39] on h6 "Desktop (100% x 100%)" at bounding box center [175, 39] width 57 height 6
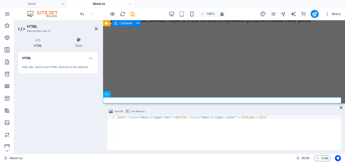
click at [116, 24] on icon at bounding box center [116, 23] width 4 height 6
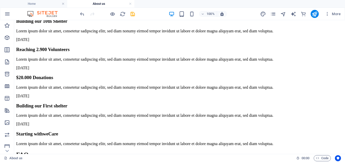
scroll to position [1084, 0]
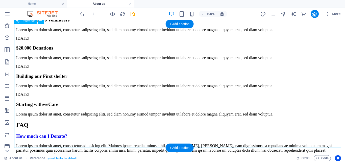
drag, startPoint x: 42, startPoint y: 98, endPoint x: 45, endPoint y: 101, distance: 4.5
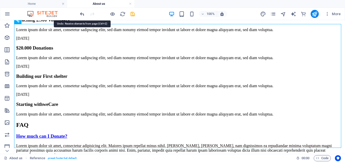
click at [81, 13] on icon "undo" at bounding box center [82, 14] width 6 height 6
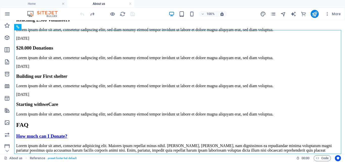
scroll to position [1078, 0]
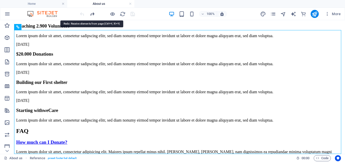
click at [91, 12] on icon "redo" at bounding box center [92, 14] width 6 height 6
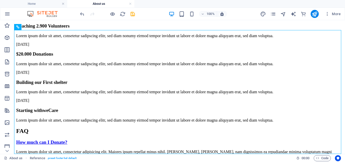
click at [91, 12] on div at bounding box center [107, 14] width 57 height 8
click at [79, 14] on icon "undo" at bounding box center [82, 14] width 6 height 6
click at [79, 14] on div at bounding box center [107, 14] width 57 height 8
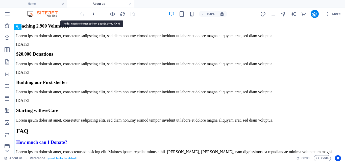
click at [92, 14] on icon "redo" at bounding box center [92, 14] width 6 height 6
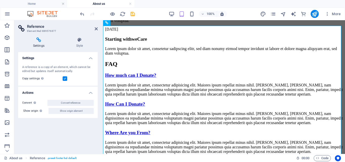
scroll to position [1139, 0]
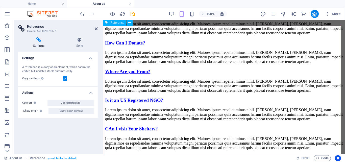
drag, startPoint x: 173, startPoint y: 101, endPoint x: 172, endPoint y: 98, distance: 3.2
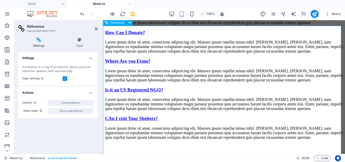
scroll to position [1079, 0]
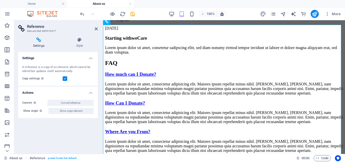
scroll to position [1140, 0]
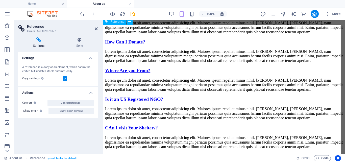
click at [78, 43] on h4 "Style" at bounding box center [79, 42] width 36 height 11
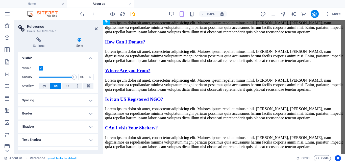
scroll to position [62, 0]
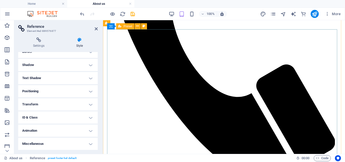
scroll to position [0, 0]
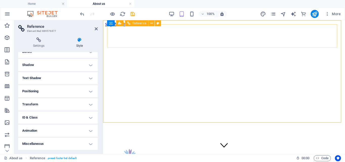
click at [127, 149] on div at bounding box center [224, 157] width 230 height 16
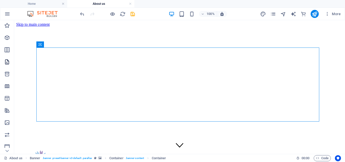
click at [7, 59] on icon "Content" at bounding box center [7, 62] width 6 height 6
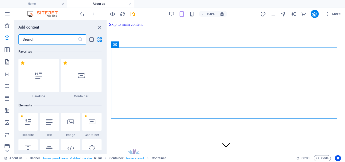
scroll to position [883, 0]
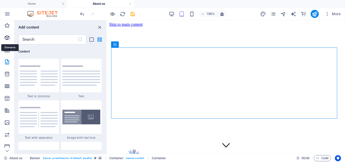
click at [9, 38] on icon "Elements" at bounding box center [7, 38] width 6 height 6
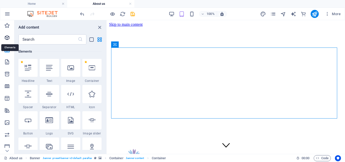
scroll to position [54, 0]
click at [76, 70] on div at bounding box center [70, 68] width 19 height 18
click at [107, 70] on div "Drag here to replace the existing content. Press “Ctrl” if you want to create a…" at bounding box center [226, 87] width 238 height 134
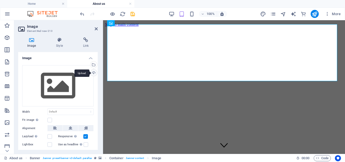
click at [92, 73] on div "Upload" at bounding box center [93, 73] width 8 height 8
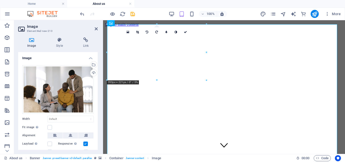
click at [102, 134] on div at bounding box center [102, 87] width 1 height 134
click at [92, 73] on div "Upload" at bounding box center [93, 73] width 8 height 8
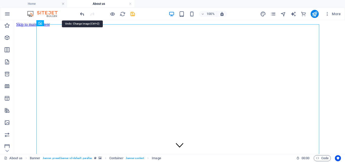
click at [82, 13] on icon "undo" at bounding box center [82, 14] width 6 height 6
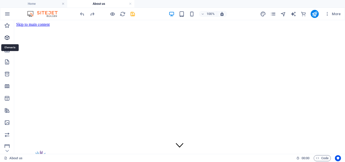
click at [8, 36] on icon "Elements" at bounding box center [7, 38] width 6 height 6
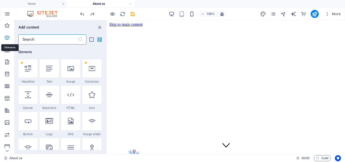
scroll to position [54, 0]
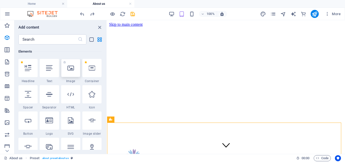
click at [69, 70] on icon at bounding box center [70, 68] width 7 height 7
click at [107, 70] on div "Drag here to replace the existing content. Press “Ctrl” if you want to create a…" at bounding box center [226, 87] width 238 height 134
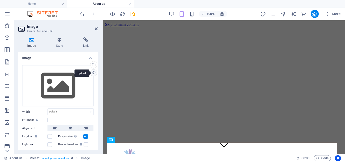
click at [93, 73] on div "Upload" at bounding box center [93, 73] width 8 height 8
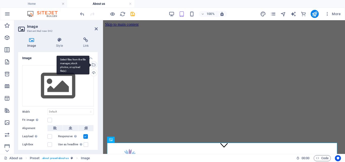
click at [92, 63] on div "Select files from the file manager, stock photos, or upload file(s)" at bounding box center [93, 65] width 8 height 8
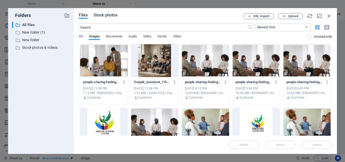
click at [108, 16] on span "Stock photos" at bounding box center [106, 15] width 24 height 6
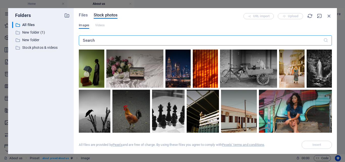
click at [103, 41] on input "text" at bounding box center [201, 40] width 244 height 10
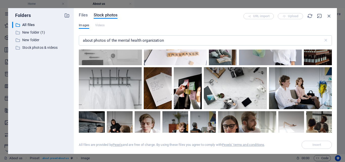
scroll to position [1816, 0]
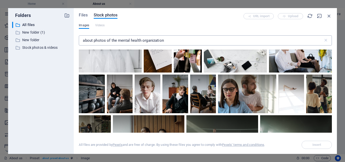
click at [167, 43] on input "about photos of the mental health organization" at bounding box center [201, 40] width 244 height 10
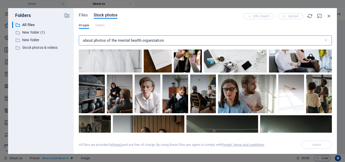
click at [167, 43] on input "about photos of the mental health organization" at bounding box center [201, 40] width 244 height 10
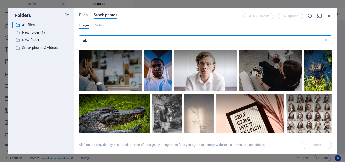
type input "a"
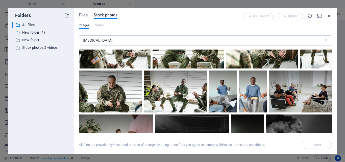
scroll to position [1453, 0]
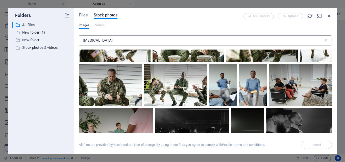
click at [82, 43] on input "group therapy" at bounding box center [201, 40] width 244 height 10
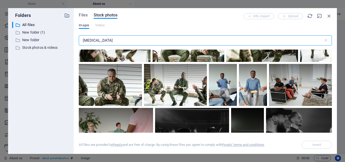
click at [82, 43] on input "group therapy" at bounding box center [201, 40] width 244 height 10
click at [83, 42] on input "group therapy" at bounding box center [201, 40] width 244 height 10
click at [84, 39] on input "group therapy" at bounding box center [201, 40] width 244 height 10
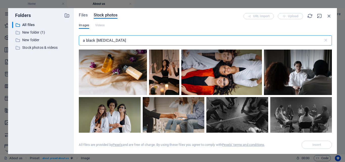
click at [95, 40] on input "a black group therapy" at bounding box center [201, 40] width 244 height 10
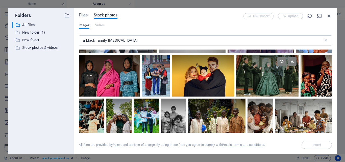
scroll to position [799, 0]
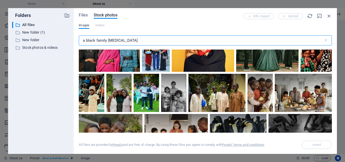
click at [95, 41] on input "a black family group therapy" at bounding box center [201, 40] width 244 height 10
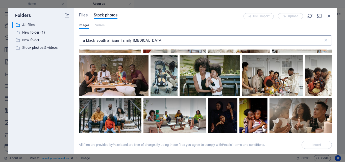
click at [161, 42] on input "a black south african family group therapy" at bounding box center [201, 40] width 244 height 10
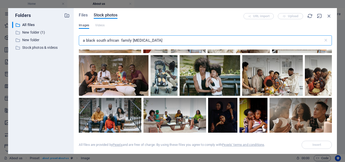
click at [161, 42] on input "a black south african family group therapy" at bounding box center [201, 40] width 244 height 10
click at [161, 43] on input "a black south african family group therapy" at bounding box center [201, 40] width 244 height 10
click at [163, 40] on input "a black south african family group therapy" at bounding box center [201, 40] width 244 height 10
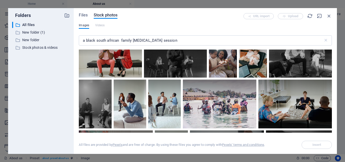
scroll to position [509, 0]
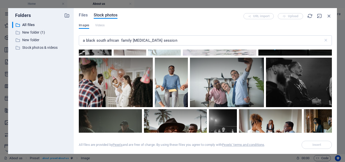
click at [332, 82] on div "Files Stock photos URL import Upload Images Videos a black south african family…" at bounding box center [205, 81] width 263 height 146
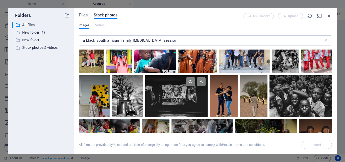
scroll to position [984, 0]
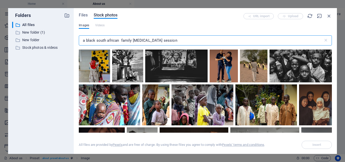
click at [177, 43] on input "a black south african family group therapy session" at bounding box center [201, 40] width 244 height 10
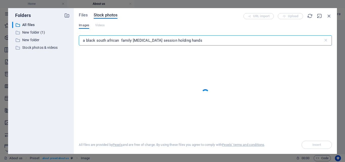
type input "a black south african family group therapy session holding hands"
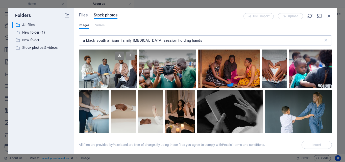
click at [130, 55] on icon at bounding box center [130, 55] width 9 height 9
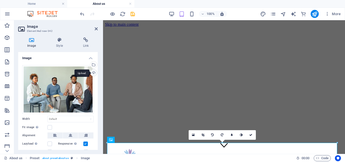
click at [93, 72] on div "Upload" at bounding box center [93, 73] width 8 height 8
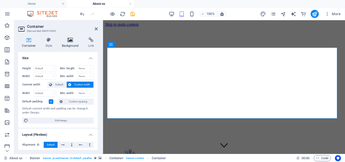
click at [70, 41] on icon at bounding box center [70, 39] width 24 height 5
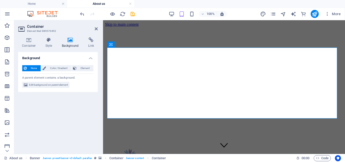
click at [67, 43] on h4 "Background" at bounding box center [71, 42] width 26 height 11
click at [69, 38] on icon at bounding box center [70, 39] width 24 height 5
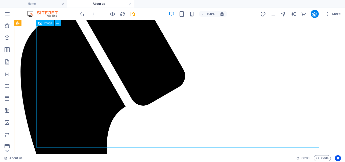
scroll to position [0, 0]
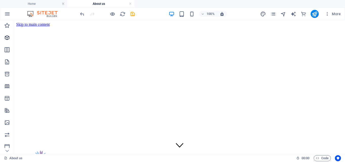
click at [6, 37] on icon "Elements" at bounding box center [7, 38] width 6 height 6
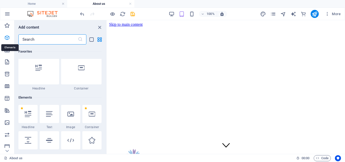
scroll to position [54, 0]
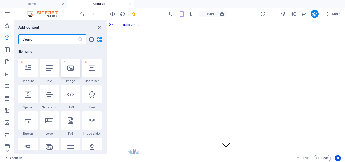
click at [71, 68] on icon at bounding box center [70, 68] width 7 height 7
click at [69, 68] on icon at bounding box center [70, 68] width 7 height 7
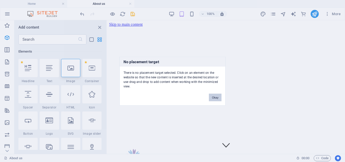
click at [214, 97] on button "Okay" at bounding box center [215, 97] width 13 height 8
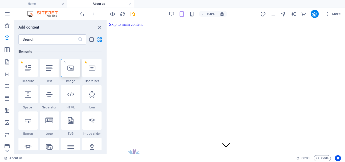
click at [72, 68] on icon at bounding box center [70, 68] width 7 height 7
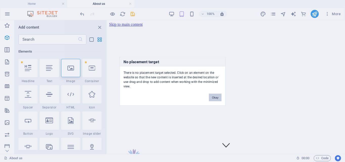
click at [214, 95] on button "Okay" at bounding box center [215, 97] width 13 height 8
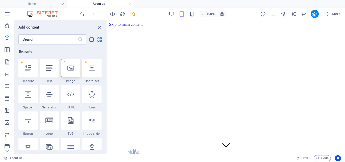
click at [70, 67] on icon at bounding box center [70, 68] width 7 height 7
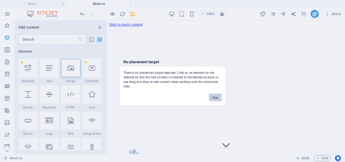
click at [211, 97] on button "Okay" at bounding box center [215, 97] width 13 height 8
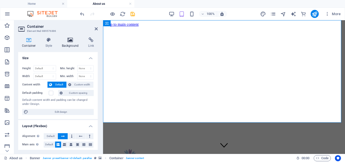
click at [69, 41] on icon at bounding box center [70, 39] width 24 height 5
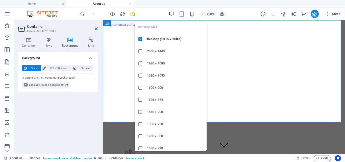
click at [171, 13] on icon "button" at bounding box center [172, 14] width 6 height 6
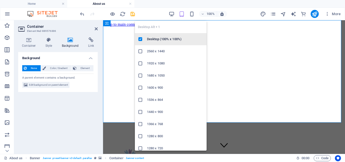
click at [158, 38] on h6 "Desktop (100% x 100%)" at bounding box center [175, 39] width 57 height 6
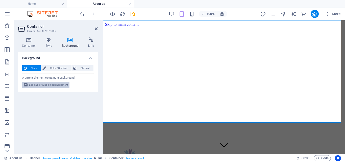
click at [43, 85] on span "Edit background on parent element" at bounding box center [48, 85] width 39 height 6
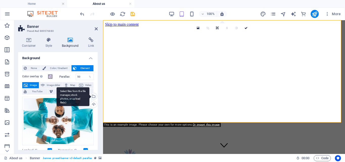
click at [93, 96] on div "Select files from the file manager, stock photos, or upload file(s)" at bounding box center [93, 97] width 8 height 8
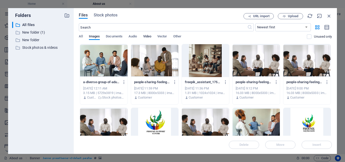
click at [148, 35] on span "Video" at bounding box center [147, 36] width 8 height 7
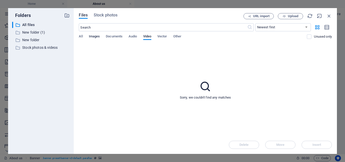
click at [93, 35] on span "Images" at bounding box center [94, 36] width 11 height 7
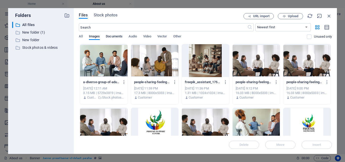
click at [113, 36] on span "Documents" at bounding box center [114, 36] width 17 height 7
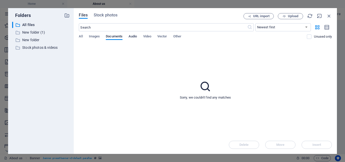
click at [131, 35] on span "Audio" at bounding box center [132, 36] width 8 height 7
click at [146, 36] on span "Video" at bounding box center [147, 36] width 8 height 7
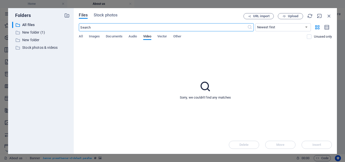
click at [118, 26] on input "text" at bounding box center [163, 27] width 168 height 8
type input "mental health group therapy"
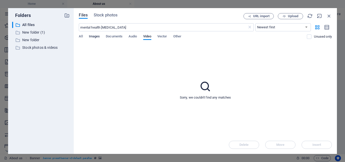
click at [96, 36] on span "Images" at bounding box center [94, 36] width 11 height 7
click at [101, 15] on span "Stock photos" at bounding box center [106, 15] width 24 height 6
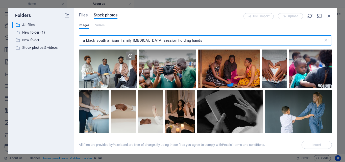
click at [200, 40] on input "a black south african family group therapy session holding hands" at bounding box center [201, 40] width 244 height 10
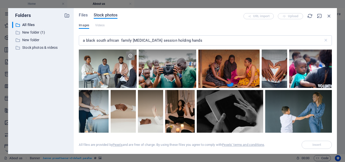
click at [102, 15] on span "Stock photos" at bounding box center [106, 15] width 24 height 6
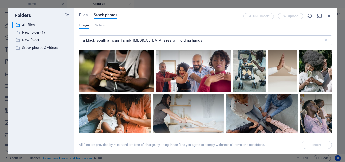
scroll to position [291, 0]
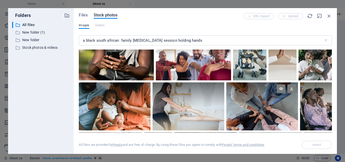
click at [262, 110] on div at bounding box center [262, 106] width 72 height 48
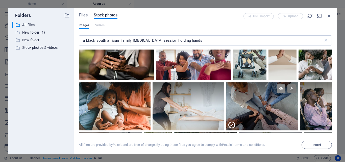
click at [280, 88] on icon at bounding box center [281, 88] width 9 height 9
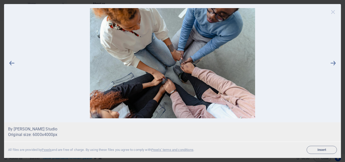
click at [332, 11] on icon at bounding box center [333, 12] width 8 height 8
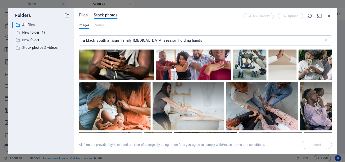
click at [332, 11] on div "Files Stock photos URL import Upload Images Videos a black south african family…" at bounding box center [205, 81] width 263 height 146
click at [289, 88] on icon at bounding box center [291, 88] width 9 height 9
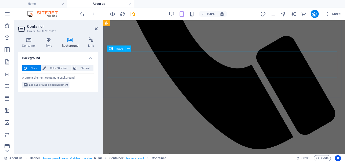
scroll to position [467, 0]
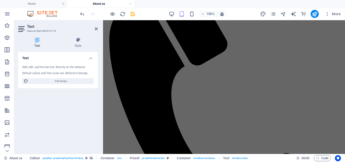
scroll to position [234, 0]
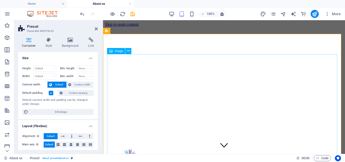
scroll to position [117, 0]
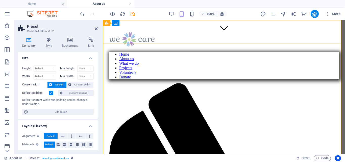
click at [148, 32] on div at bounding box center [224, 40] width 230 height 16
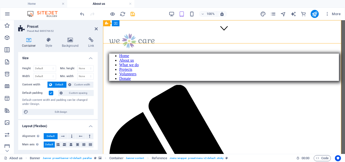
scroll to position [120, 0]
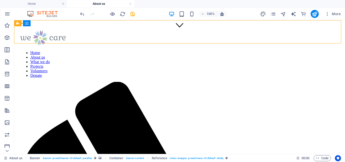
click at [151, 50] on nav "Home About us What we do Projects Volunteers Donate" at bounding box center [179, 63] width 318 height 27
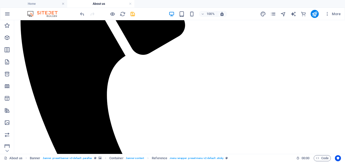
scroll to position [245, 0]
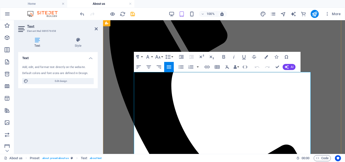
drag, startPoint x: 136, startPoint y: 75, endPoint x: 248, endPoint y: 86, distance: 112.6
drag, startPoint x: 139, startPoint y: 74, endPoint x: 123, endPoint y: 89, distance: 22.3
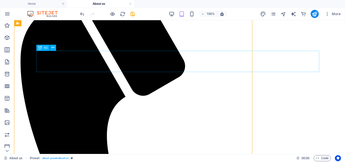
scroll to position [267, 0]
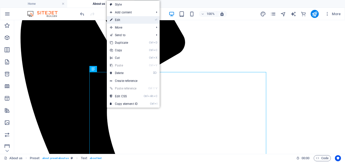
click at [121, 18] on link "⏎ Edit" at bounding box center [124, 20] width 34 height 8
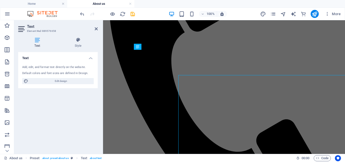
scroll to position [264, 0]
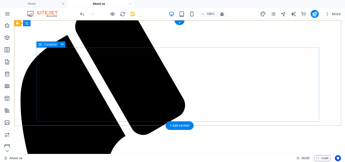
scroll to position [0, 0]
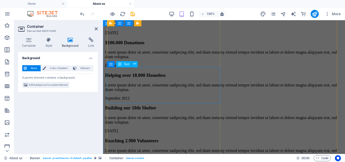
scroll to position [1308, 0]
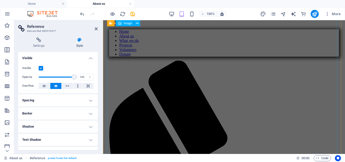
scroll to position [0, 0]
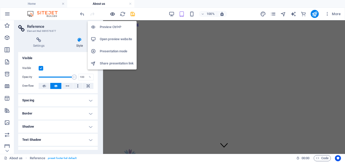
click at [113, 13] on icon "button" at bounding box center [113, 14] width 6 height 6
drag, startPoint x: 113, startPoint y: 13, endPoint x: 110, endPoint y: 26, distance: 13.3
click at [113, 13] on icon "button" at bounding box center [113, 14] width 6 height 6
click at [111, 26] on h6 "Preview Ctrl+P" at bounding box center [117, 27] width 34 height 6
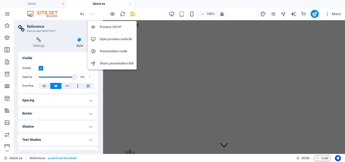
click at [111, 26] on h6 "Preview Ctrl+P" at bounding box center [117, 27] width 34 height 6
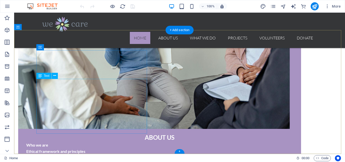
scroll to position [423, 0]
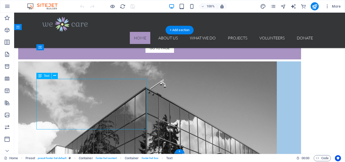
drag, startPoint x: 42, startPoint y: 103, endPoint x: 57, endPoint y: 116, distance: 19.8
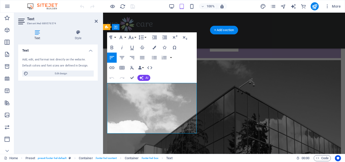
scroll to position [415, 0]
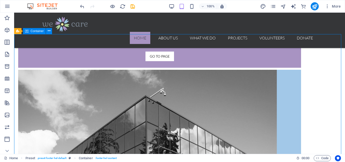
scroll to position [419, 0]
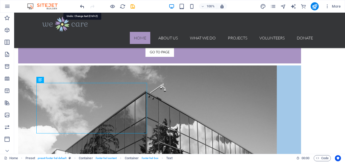
click at [83, 5] on icon "undo" at bounding box center [82, 7] width 6 height 6
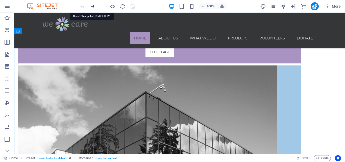
click at [93, 5] on icon "redo" at bounding box center [92, 7] width 6 height 6
click at [93, 5] on div at bounding box center [107, 6] width 57 height 8
click at [80, 6] on icon "undo" at bounding box center [82, 7] width 6 height 6
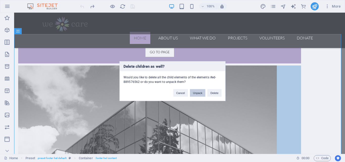
click at [198, 91] on button "Unpack" at bounding box center [197, 93] width 15 height 8
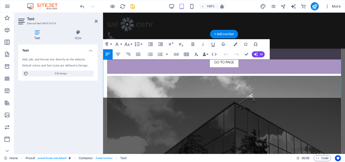
scroll to position [411, 0]
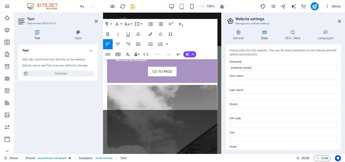
scroll to position [797, 0]
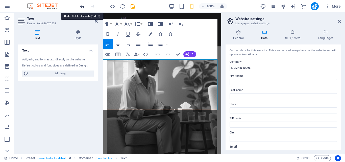
click at [82, 5] on icon "undo" at bounding box center [82, 7] width 6 height 6
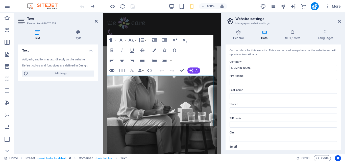
click at [77, 120] on div "Text Add, edit, and format text directly on the website. Default colors and fon…" at bounding box center [57, 96] width 79 height 105
click at [91, 5] on icon "redo" at bounding box center [92, 7] width 6 height 6
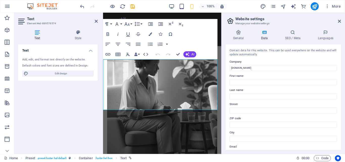
click at [91, 5] on div at bounding box center [107, 6] width 57 height 8
click at [81, 7] on icon "undo" at bounding box center [82, 7] width 6 height 6
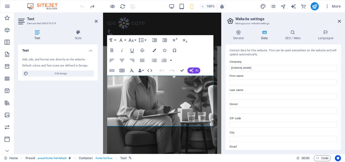
click at [80, 6] on div at bounding box center [107, 6] width 57 height 8
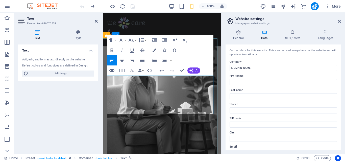
click at [90, 6] on icon "redo" at bounding box center [92, 7] width 6 height 6
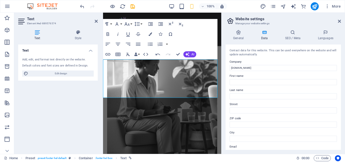
click at [90, 6] on div at bounding box center [107, 6] width 57 height 8
click at [82, 6] on icon "undo" at bounding box center [82, 7] width 6 height 6
click at [80, 5] on icon "undo" at bounding box center [82, 7] width 6 height 6
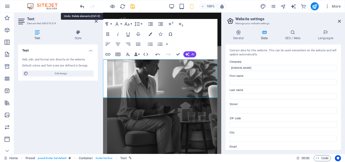
click at [80, 5] on icon "undo" at bounding box center [82, 7] width 6 height 6
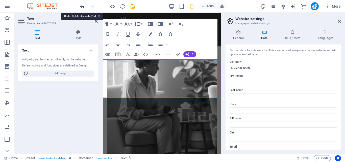
click at [80, 5] on icon "undo" at bounding box center [82, 7] width 6 height 6
click at [82, 5] on icon "undo" at bounding box center [82, 7] width 6 height 6
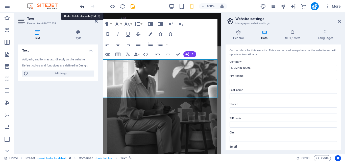
click at [81, 5] on icon "undo" at bounding box center [82, 7] width 6 height 6
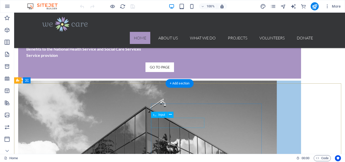
scroll to position [423, 0]
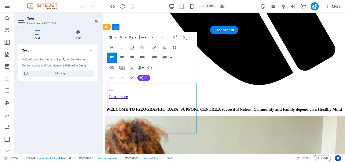
scroll to position [415, 0]
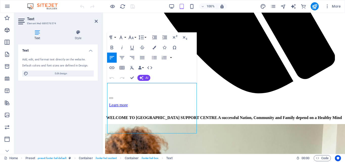
click at [7, 26] on button "Elements" at bounding box center [7, 31] width 14 height 12
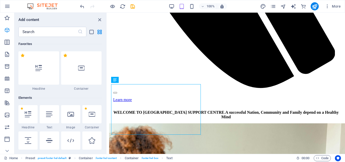
click at [3, 28] on span "Elements" at bounding box center [7, 30] width 14 height 7
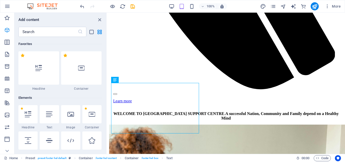
scroll to position [1, 0]
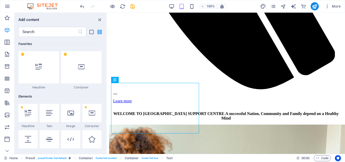
click at [3, 28] on span "Elements" at bounding box center [7, 30] width 14 height 7
click at [22, 54] on label "1 Star" at bounding box center [22, 54] width 4 height 4
click at [20, 57] on input "1 Star" at bounding box center [20, 57] width 0 height 0
click at [63, 54] on label "1 Star" at bounding box center [65, 54] width 4 height 4
click at [63, 57] on input "1 Star" at bounding box center [63, 57] width 0 height 0
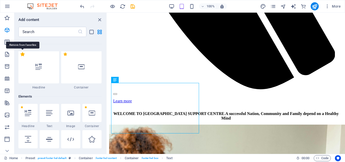
radio input "false"
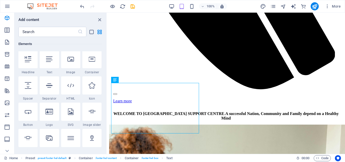
scroll to position [0, 0]
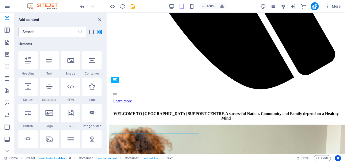
click at [82, 6] on icon "undo" at bounding box center [82, 7] width 6 height 6
click at [82, 6] on div at bounding box center [107, 6] width 57 height 8
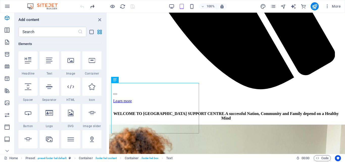
click at [92, 5] on icon "redo" at bounding box center [92, 7] width 6 height 6
click at [92, 5] on div at bounding box center [107, 6] width 57 height 8
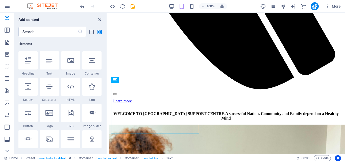
click at [82, 6] on icon "undo" at bounding box center [82, 7] width 6 height 6
click at [82, 6] on div at bounding box center [107, 6] width 57 height 8
drag, startPoint x: 82, startPoint y: 6, endPoint x: 86, endPoint y: 9, distance: 5.4
click at [82, 6] on div at bounding box center [107, 6] width 57 height 8
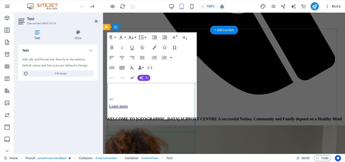
scroll to position [415, 0]
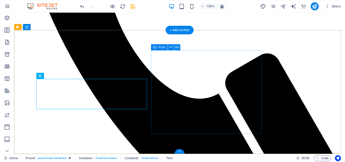
scroll to position [423, 0]
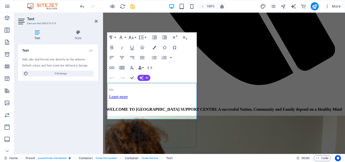
scroll to position [415, 0]
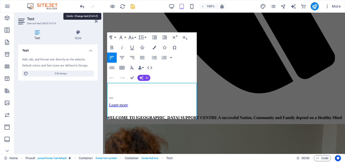
click at [82, 6] on icon "undo" at bounding box center [82, 7] width 6 height 6
click at [82, 6] on div at bounding box center [107, 6] width 57 height 8
click at [91, 6] on icon "redo" at bounding box center [92, 7] width 6 height 6
click at [82, 5] on icon "undo" at bounding box center [82, 7] width 6 height 6
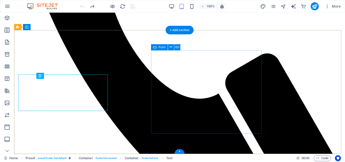
scroll to position [423, 0]
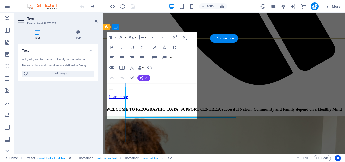
scroll to position [415, 0]
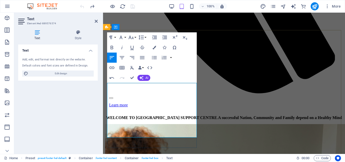
click at [121, 106] on icon "button" at bounding box center [121, 106] width 4 height 4
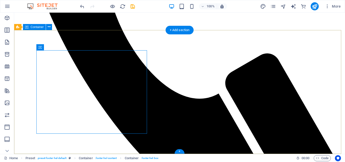
scroll to position [423, 0]
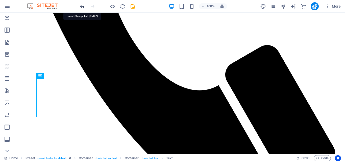
click at [83, 5] on icon "undo" at bounding box center [82, 7] width 6 height 6
click at [83, 5] on div at bounding box center [107, 6] width 57 height 8
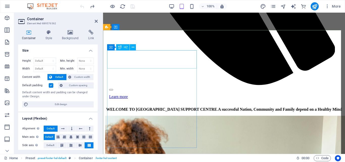
scroll to position [415, 0]
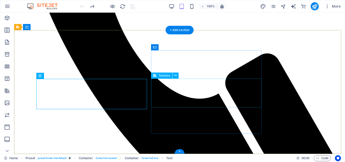
scroll to position [423, 0]
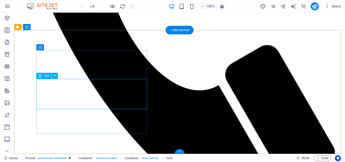
drag, startPoint x: 100, startPoint y: 104, endPoint x: 85, endPoint y: 52, distance: 54.3
drag, startPoint x: 63, startPoint y: 105, endPoint x: 56, endPoint y: 106, distance: 6.3
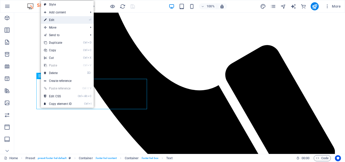
click at [55, 19] on link "⏎ Edit" at bounding box center [58, 20] width 34 height 8
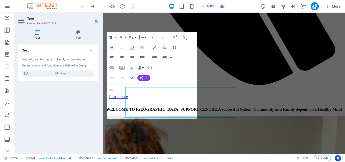
scroll to position [415, 0]
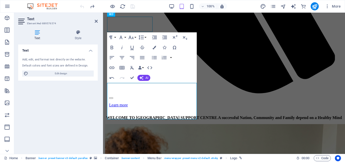
scroll to position [423, 0]
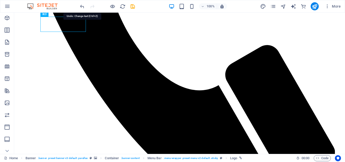
click at [79, 7] on icon "undo" at bounding box center [82, 7] width 6 height 6
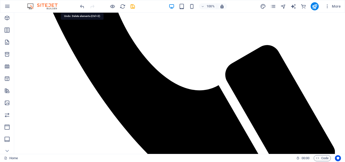
click at [81, 7] on icon "undo" at bounding box center [82, 7] width 6 height 6
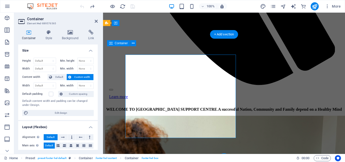
scroll to position [419, 0]
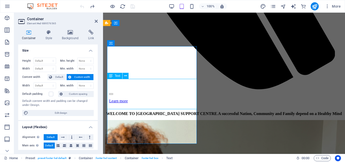
drag, startPoint x: 167, startPoint y: 108, endPoint x: 151, endPoint y: 119, distance: 19.9
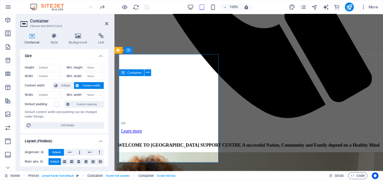
scroll to position [417, 0]
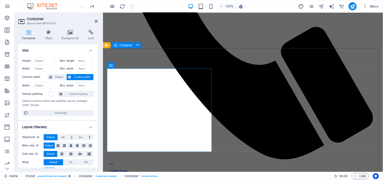
drag, startPoint x: 233, startPoint y: 161, endPoint x: 373, endPoint y: 64, distance: 170.2
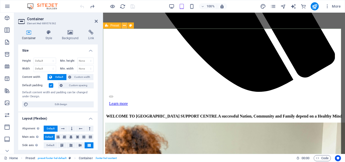
drag, startPoint x: 130, startPoint y: 24, endPoint x: 124, endPoint y: 24, distance: 5.8
click at [124, 24] on icon at bounding box center [124, 25] width 3 height 5
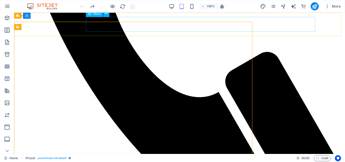
scroll to position [423, 0]
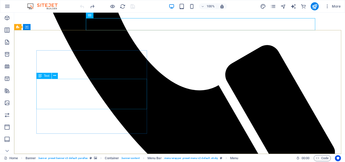
click at [46, 77] on span "Text" at bounding box center [47, 75] width 6 height 3
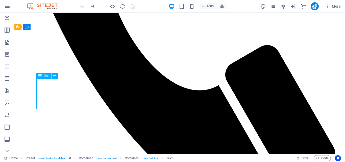
click at [46, 75] on span "Text" at bounding box center [47, 75] width 6 height 3
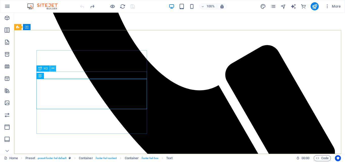
click at [53, 68] on icon at bounding box center [52, 68] width 3 height 5
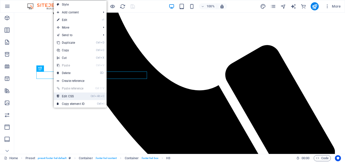
click at [70, 95] on link "Ctrl Alt C Edit CSS" at bounding box center [71, 96] width 34 height 8
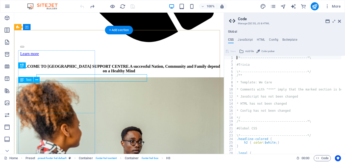
scroll to position [421, 0]
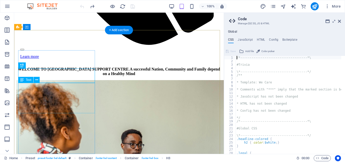
type textarea "text-transform: none;"
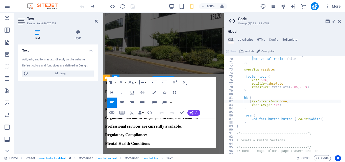
scroll to position [885, 0]
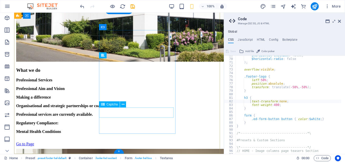
scroll to position [441, 0]
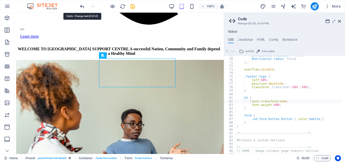
click at [80, 6] on icon "undo" at bounding box center [82, 7] width 6 height 6
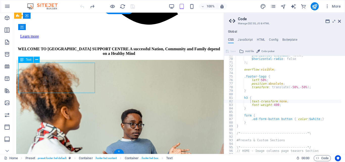
drag, startPoint x: 43, startPoint y: 90, endPoint x: 41, endPoint y: 92, distance: 3.2
drag, startPoint x: 41, startPoint y: 92, endPoint x: 34, endPoint y: 94, distance: 6.5
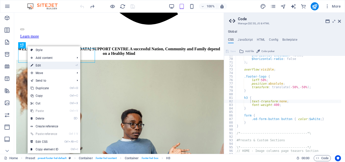
click at [38, 65] on link "⏎ Edit" at bounding box center [45, 66] width 34 height 8
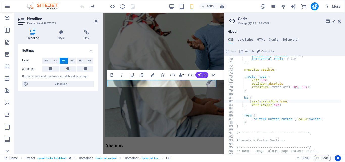
scroll to position [792, 0]
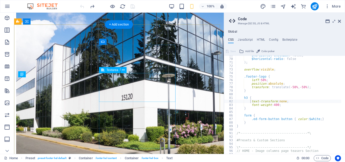
scroll to position [426, 0]
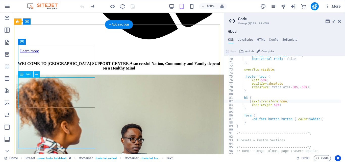
click at [37, 73] on icon at bounding box center [36, 74] width 3 height 5
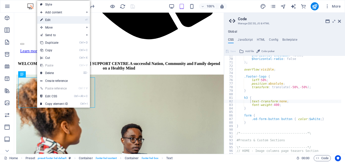
click at [53, 22] on link "⏎ Edit" at bounding box center [54, 20] width 34 height 8
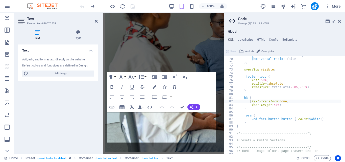
scroll to position [767, 0]
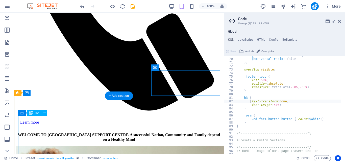
scroll to position [441, 0]
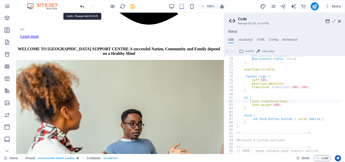
click at [81, 5] on icon "undo" at bounding box center [82, 7] width 6 height 6
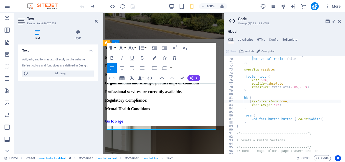
click at [174, 46] on icon "button" at bounding box center [175, 48] width 6 height 6
click at [185, 47] on icon "button" at bounding box center [185, 48] width 6 height 6
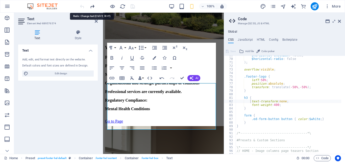
click at [94, 5] on icon "redo" at bounding box center [92, 7] width 6 height 6
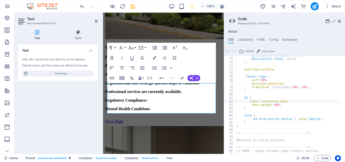
click at [94, 5] on div at bounding box center [107, 6] width 57 height 8
click at [83, 6] on icon "undo" at bounding box center [82, 7] width 6 height 6
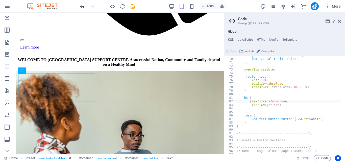
click at [85, 6] on div at bounding box center [107, 6] width 57 height 8
click at [80, 6] on icon "undo" at bounding box center [82, 7] width 6 height 6
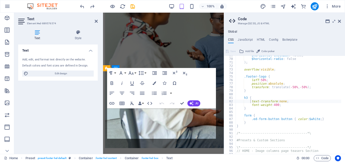
scroll to position [771, 0]
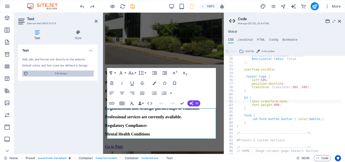
click at [60, 72] on span "Edit design" at bounding box center [61, 73] width 62 height 6
select select "rem"
select select "300"
select select "px"
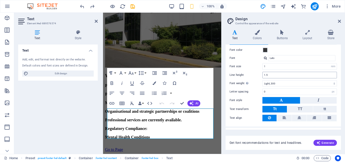
scroll to position [30, 0]
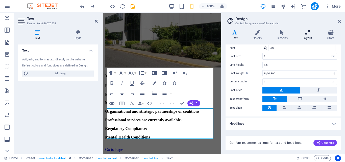
click at [306, 35] on h4 "Layout" at bounding box center [308, 35] width 24 height 11
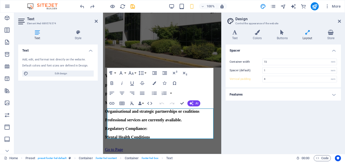
click at [306, 35] on h4 "Layout" at bounding box center [308, 35] width 24 height 11
click at [330, 31] on icon at bounding box center [331, 32] width 20 height 5
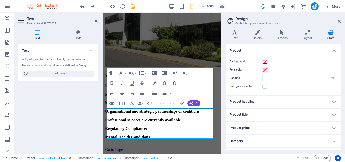
click at [330, 31] on icon at bounding box center [331, 32] width 20 height 5
click at [283, 35] on h4 "Buttons" at bounding box center [283, 35] width 26 height 11
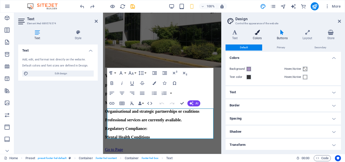
click at [257, 36] on h4 "Colors" at bounding box center [258, 35] width 24 height 11
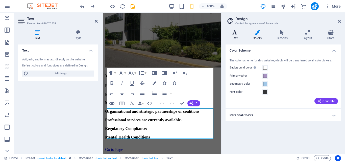
click at [235, 37] on h4 "Text" at bounding box center [235, 35] width 21 height 11
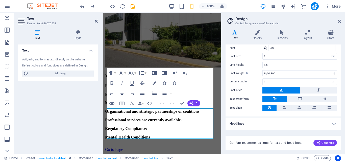
scroll to position [0, 0]
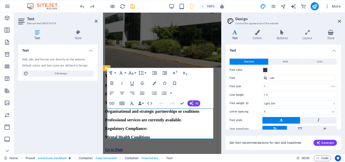
click at [82, 6] on icon "undo" at bounding box center [82, 7] width 6 height 6
click at [80, 6] on icon "undo" at bounding box center [82, 7] width 6 height 6
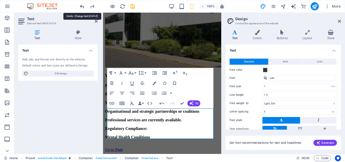
click at [80, 6] on icon "undo" at bounding box center [82, 7] width 6 height 6
click at [78, 113] on div "Text Add, edit, and format text directly on the website. Default colors and fon…" at bounding box center [57, 96] width 79 height 105
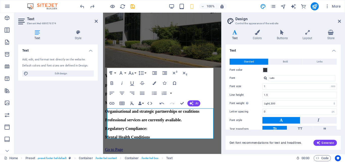
click at [78, 111] on div "Text Add, edit, and format text directly on the website. Default colors and fon…" at bounding box center [57, 96] width 79 height 105
click at [226, 23] on aside "Design Control the appearance of the website Variants Text Colors Buttons Layou…" at bounding box center [283, 83] width 124 height 141
click at [230, 7] on div "100% More" at bounding box center [210, 6] width 263 height 8
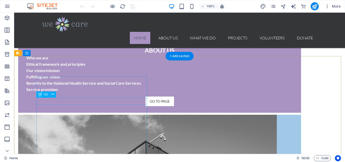
scroll to position [423, 0]
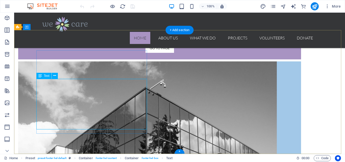
click at [48, 76] on span "Text" at bounding box center [47, 75] width 6 height 3
click at [56, 75] on icon at bounding box center [54, 75] width 3 height 5
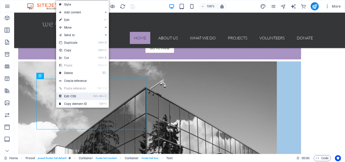
click at [77, 95] on link "Ctrl Alt C Edit CSS" at bounding box center [73, 96] width 34 height 8
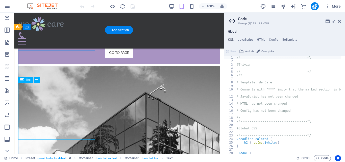
scroll to position [421, 0]
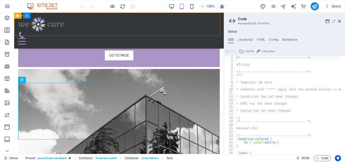
click at [101, 32] on div "Home About us What we do Projects Volunteers Donate" at bounding box center [118, 31] width 209 height 36
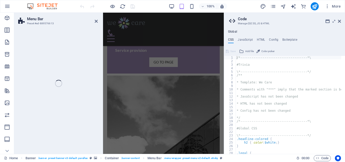
click at [184, 29] on div at bounding box center [163, 35] width 113 height 13
click at [94, 21] on div "Menu Bar Preset #ed-889576613 H3 Preset Container Banner Container Banner Conta…" at bounding box center [118, 83] width 209 height 141
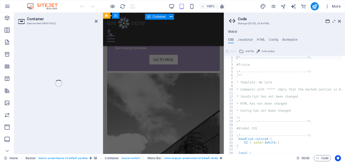
scroll to position [761, 0]
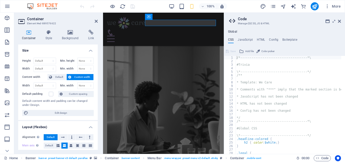
click at [94, 18] on h2 "Container" at bounding box center [62, 19] width 71 height 5
click at [94, 19] on h2 "Container" at bounding box center [62, 19] width 71 height 5
click at [95, 21] on icon at bounding box center [96, 21] width 3 height 4
drag, startPoint x: 198, startPoint y: 33, endPoint x: 183, endPoint y: 21, distance: 18.9
click at [183, 29] on div at bounding box center [163, 35] width 113 height 13
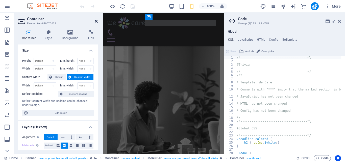
click at [96, 20] on icon at bounding box center [96, 21] width 3 height 4
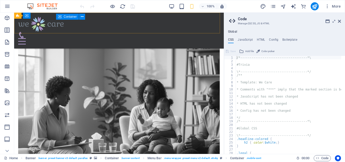
scroll to position [421, 0]
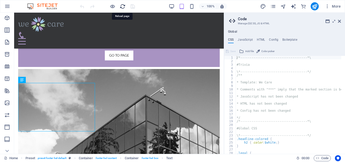
click at [120, 5] on icon "reload" at bounding box center [123, 7] width 6 height 6
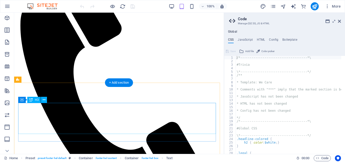
scroll to position [430, 0]
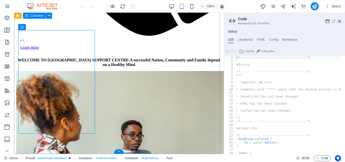
drag, startPoint x: 195, startPoint y: 45, endPoint x: 111, endPoint y: 44, distance: 84.0
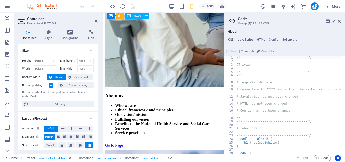
scroll to position [367, 0]
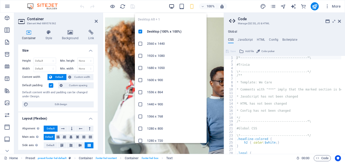
click at [172, 7] on icon "button" at bounding box center [172, 7] width 6 height 6
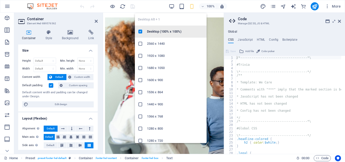
click at [155, 31] on h6 "Desktop (100% x 100%)" at bounding box center [175, 32] width 57 height 6
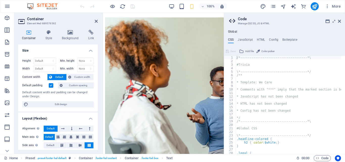
click at [94, 21] on h2 "Container" at bounding box center [62, 19] width 71 height 5
click at [96, 20] on icon at bounding box center [96, 21] width 3 height 4
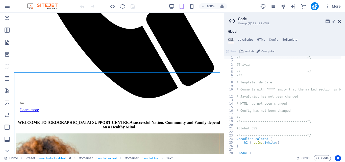
drag, startPoint x: 339, startPoint y: 19, endPoint x: 325, endPoint y: 7, distance: 18.8
click at [339, 20] on icon at bounding box center [339, 21] width 3 height 4
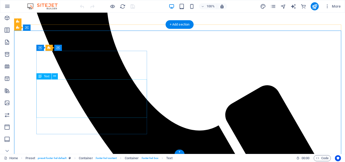
scroll to position [412, 0]
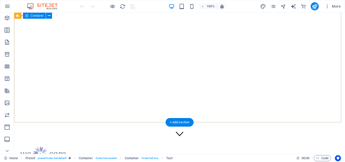
scroll to position [0, 0]
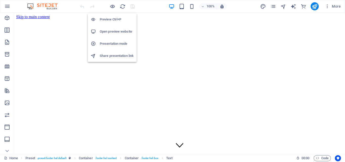
click at [109, 19] on h6 "Preview Ctrl+P" at bounding box center [117, 19] width 34 height 6
click at [103, 19] on h6 "Preview Ctrl+P" at bounding box center [117, 19] width 34 height 6
click at [101, 19] on h6 "Preview Ctrl+P" at bounding box center [117, 19] width 34 height 6
click at [102, 19] on h6 "Preview Ctrl+P" at bounding box center [117, 19] width 34 height 6
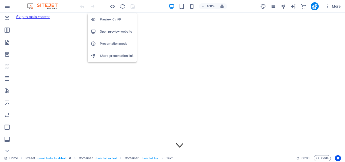
click at [104, 31] on h6 "Open preview website" at bounding box center [117, 32] width 34 height 6
click at [103, 30] on h6 "Open preview website" at bounding box center [117, 32] width 34 height 6
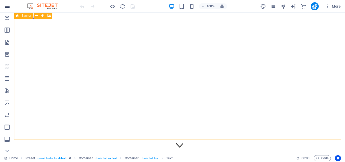
click at [6, 6] on icon "button" at bounding box center [7, 6] width 6 height 6
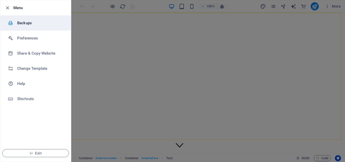
click at [23, 21] on h6 "Backups" at bounding box center [40, 23] width 47 height 6
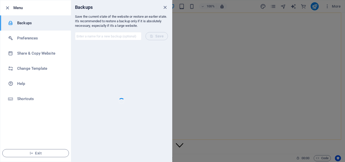
click at [23, 21] on h6 "Backups" at bounding box center [40, 23] width 47 height 6
click at [215, 68] on div at bounding box center [172, 81] width 345 height 162
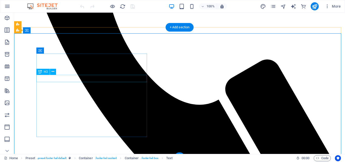
scroll to position [412, 0]
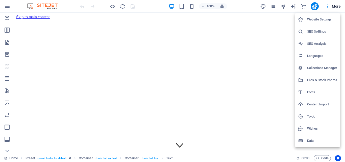
click at [130, 75] on div at bounding box center [172, 81] width 345 height 162
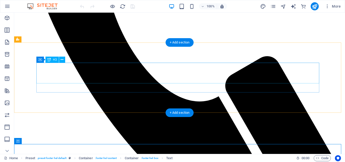
scroll to position [42, 0]
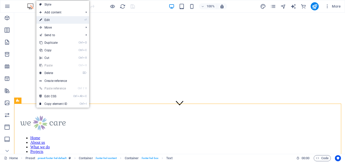
drag, startPoint x: 45, startPoint y: 19, endPoint x: 0, endPoint y: 21, distance: 45.5
click at [45, 19] on link "⏎ Edit" at bounding box center [53, 20] width 34 height 8
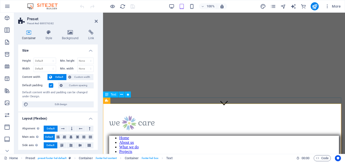
drag, startPoint x: 328, startPoint y: 98, endPoint x: 417, endPoint y: 99, distance: 89.1
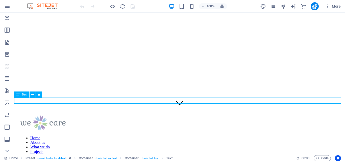
click at [32, 94] on icon at bounding box center [32, 94] width 3 height 5
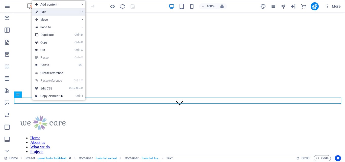
click at [43, 11] on link "⏎ Edit" at bounding box center [49, 12] width 34 height 8
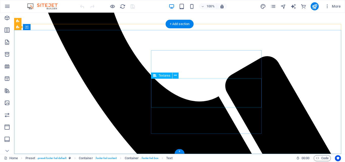
scroll to position [0, 0]
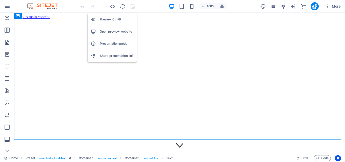
click at [105, 31] on h6 "Open preview website" at bounding box center [117, 32] width 34 height 6
click at [102, 31] on h6 "Open preview website" at bounding box center [117, 32] width 34 height 6
click at [104, 20] on h6 "Preview Ctrl+P" at bounding box center [117, 19] width 34 height 6
click at [104, 18] on h6 "Preview Ctrl+P" at bounding box center [117, 19] width 34 height 6
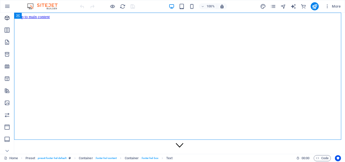
click at [8, 16] on icon "Elements" at bounding box center [7, 18] width 6 height 6
click at [6, 16] on icon "Elements" at bounding box center [7, 18] width 6 height 6
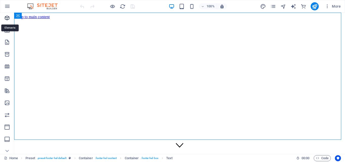
click at [6, 16] on icon "Elements" at bounding box center [7, 18] width 6 height 6
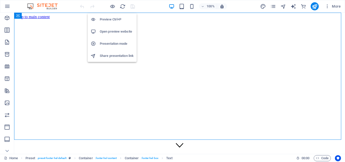
click at [103, 17] on h6 "Preview Ctrl+P" at bounding box center [117, 19] width 34 height 6
click at [104, 17] on h6 "Preview Ctrl+P" at bounding box center [117, 19] width 34 height 6
click at [104, 31] on h6 "Open preview website" at bounding box center [117, 32] width 34 height 6
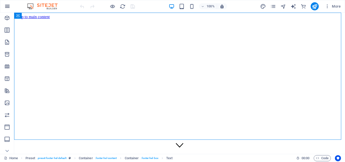
click at [6, 5] on icon "button" at bounding box center [7, 6] width 6 height 6
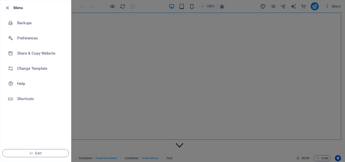
click at [125, 54] on div at bounding box center [172, 81] width 345 height 162
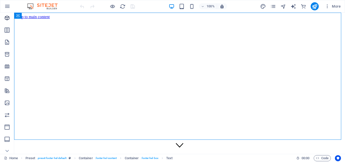
click at [6, 16] on icon "Elements" at bounding box center [7, 18] width 6 height 6
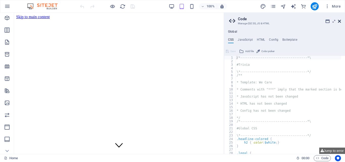
click at [340, 21] on icon at bounding box center [339, 21] width 3 height 4
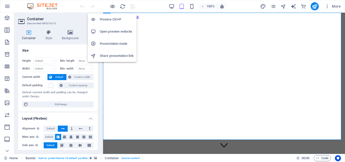
click at [104, 30] on h6 "Open preview website" at bounding box center [117, 32] width 34 height 6
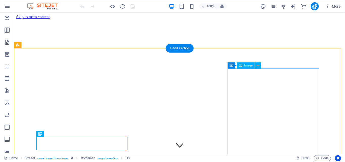
scroll to position [97, 0]
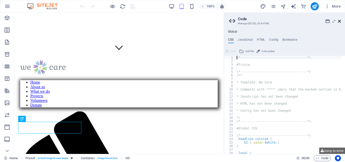
click at [338, 20] on icon at bounding box center [339, 21] width 3 height 4
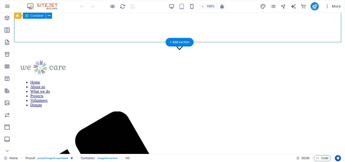
drag, startPoint x: 353, startPoint y: 32, endPoint x: 73, endPoint y: 110, distance: 290.0
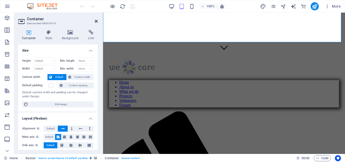
click at [96, 20] on icon at bounding box center [96, 21] width 3 height 4
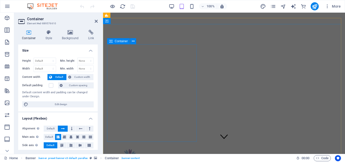
scroll to position [0, 0]
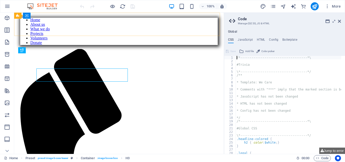
scroll to position [166, 0]
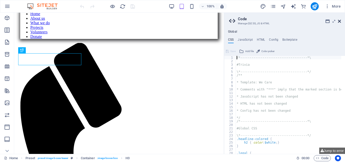
click at [338, 20] on icon at bounding box center [339, 21] width 3 height 4
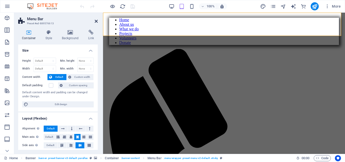
click at [95, 20] on icon at bounding box center [96, 21] width 3 height 4
click at [184, 20] on nav "Home About us What we do Projects Volunteers Donate" at bounding box center [224, 31] width 230 height 27
click at [95, 20] on div "Menu Bar Preset #ed-889576613 Container Style Background Link Size Height Defau…" at bounding box center [179, 83] width 331 height 141
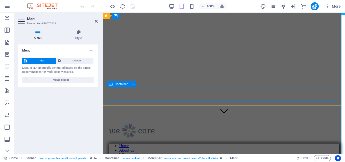
scroll to position [0, 0]
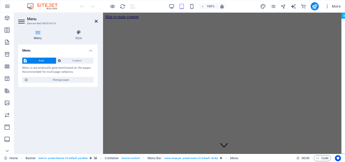
click at [95, 21] on icon at bounding box center [96, 21] width 3 height 4
click at [341, 19] on div "Menu" at bounding box center [346, 16] width 11 height 6
click at [341, 19] on div "Menu" at bounding box center [345, 16] width 8 height 6
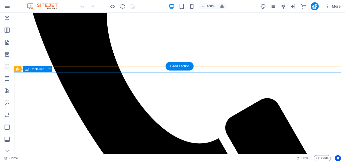
scroll to position [412, 0]
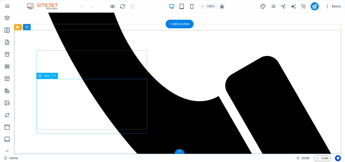
drag, startPoint x: 107, startPoint y: 111, endPoint x: 103, endPoint y: 111, distance: 4.5
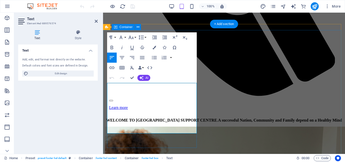
scroll to position [404, 0]
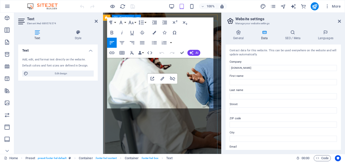
scroll to position [804, 0]
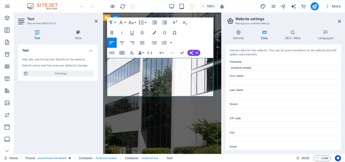
click at [53, 100] on div "Text Add, edit, and format text directly on the website. Default colors and fon…" at bounding box center [57, 96] width 79 height 105
drag, startPoint x: 44, startPoint y: 141, endPoint x: 57, endPoint y: 131, distance: 16.1
click at [44, 141] on div "Text Add, edit, and format text directly on the website. Default colors and fon…" at bounding box center [57, 96] width 79 height 105
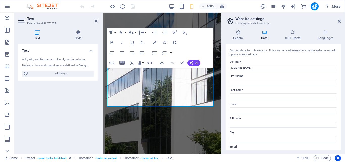
click at [69, 19] on h2 "Text" at bounding box center [62, 19] width 71 height 5
click at [96, 20] on icon at bounding box center [96, 21] width 3 height 4
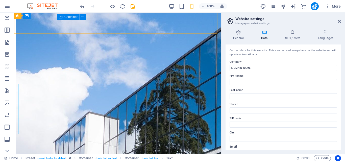
scroll to position [408, 0]
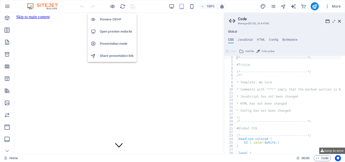
click at [105, 31] on h6 "Open preview website" at bounding box center [117, 32] width 34 height 6
